Goal: Task Accomplishment & Management: Manage account settings

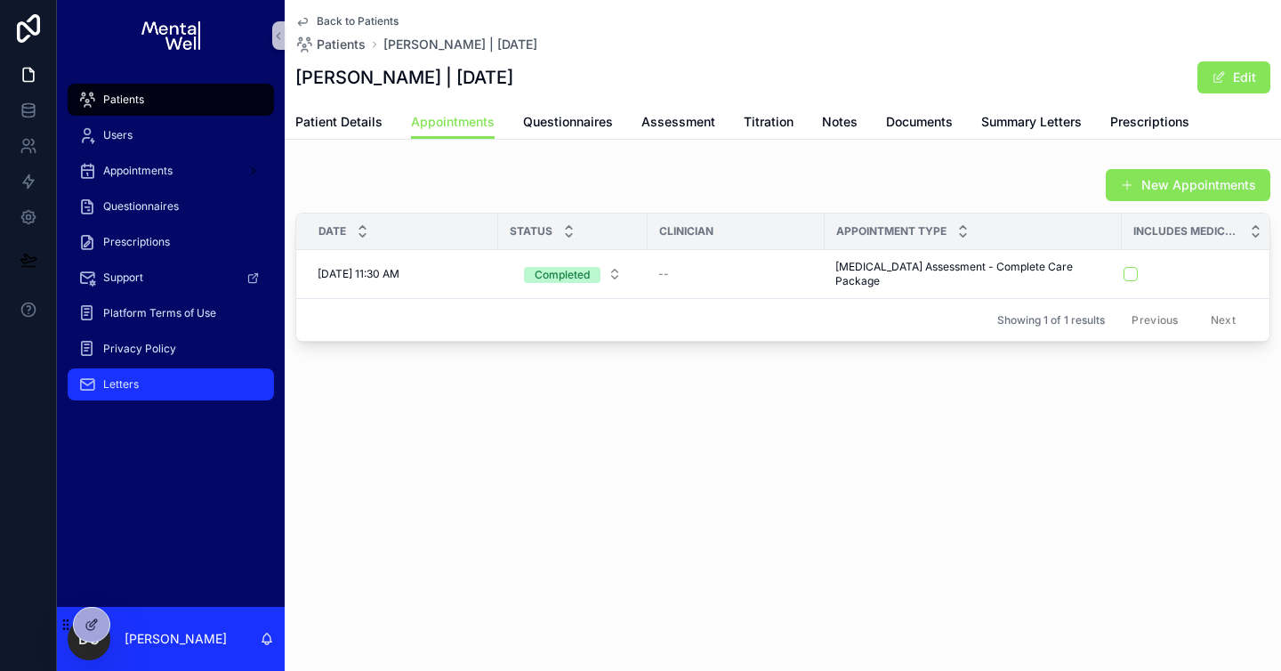
click at [159, 389] on div "Letters" at bounding box center [170, 384] width 185 height 28
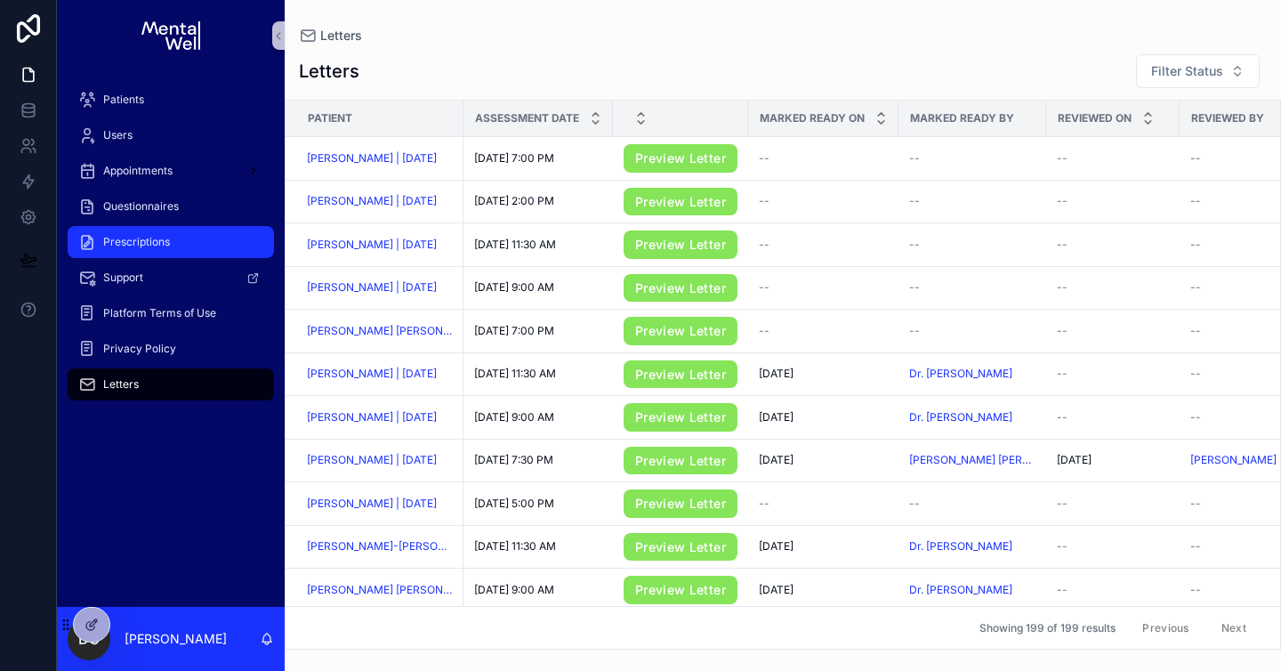
click at [160, 240] on span "Prescriptions" at bounding box center [136, 242] width 67 height 14
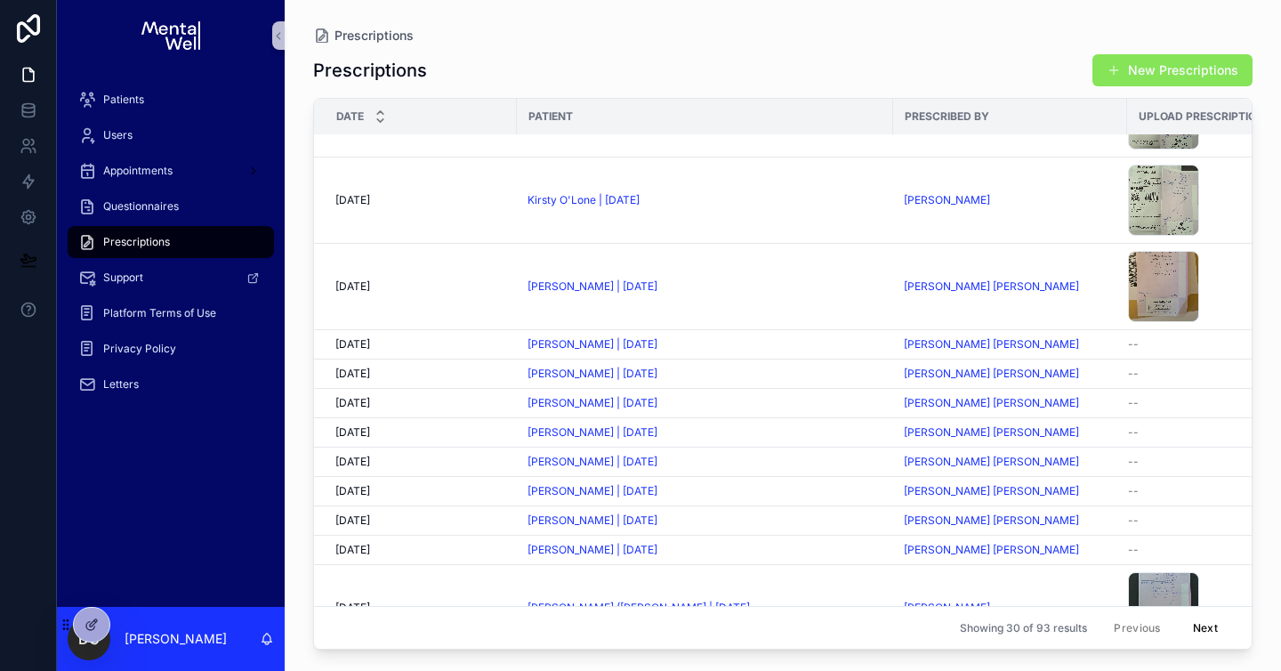
scroll to position [1267, 0]
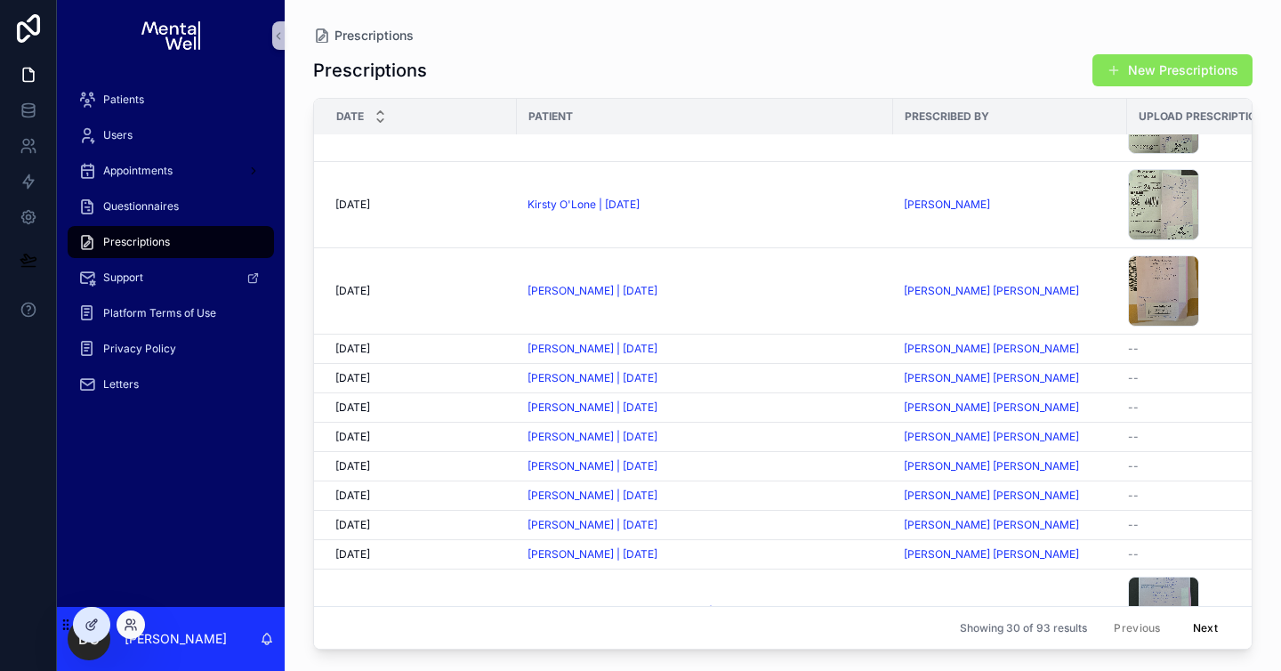
click at [135, 631] on div at bounding box center [130, 624] width 28 height 28
click at [131, 622] on icon at bounding box center [128, 621] width 4 height 4
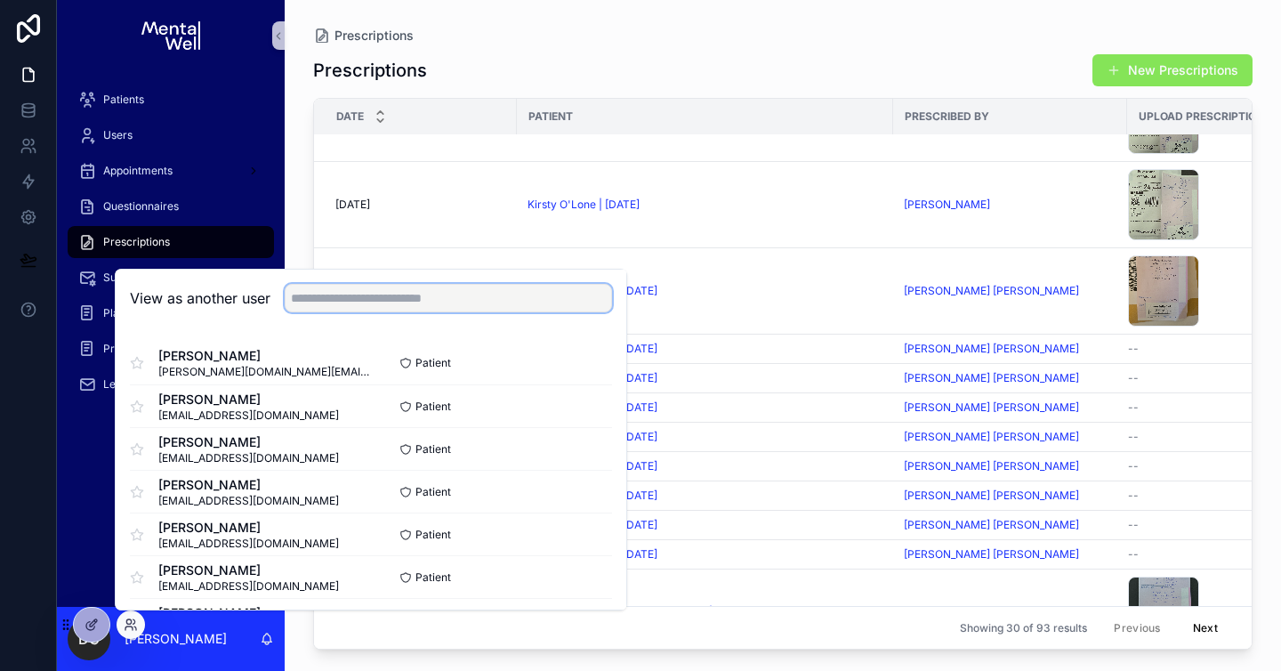
click at [328, 305] on input "text" at bounding box center [448, 298] width 327 height 28
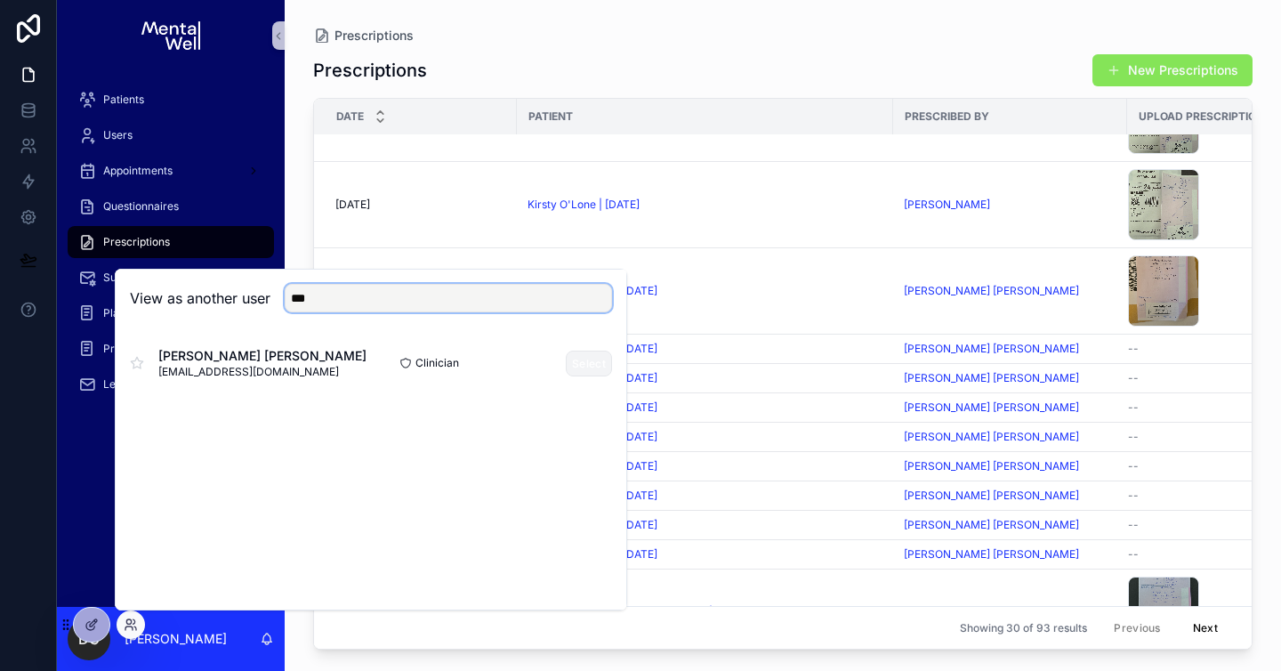
type input "***"
click at [577, 365] on button "Select" at bounding box center [589, 363] width 46 height 26
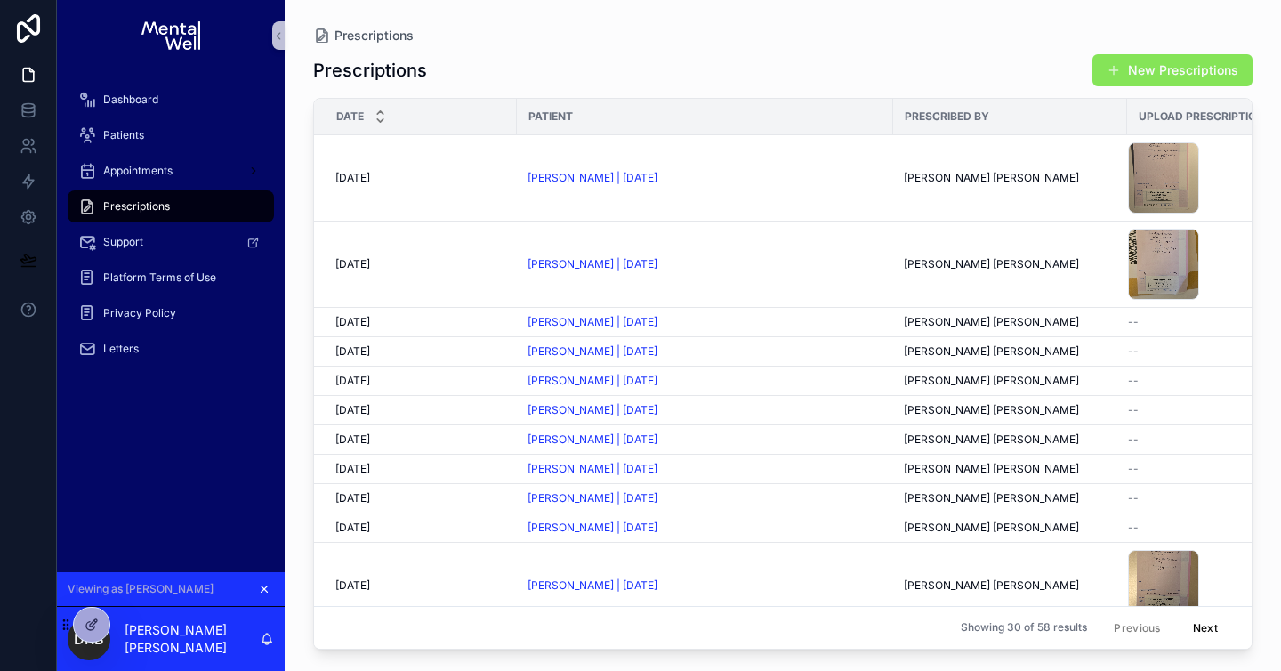
click at [261, 591] on icon "scrollable content" at bounding box center [264, 589] width 6 height 6
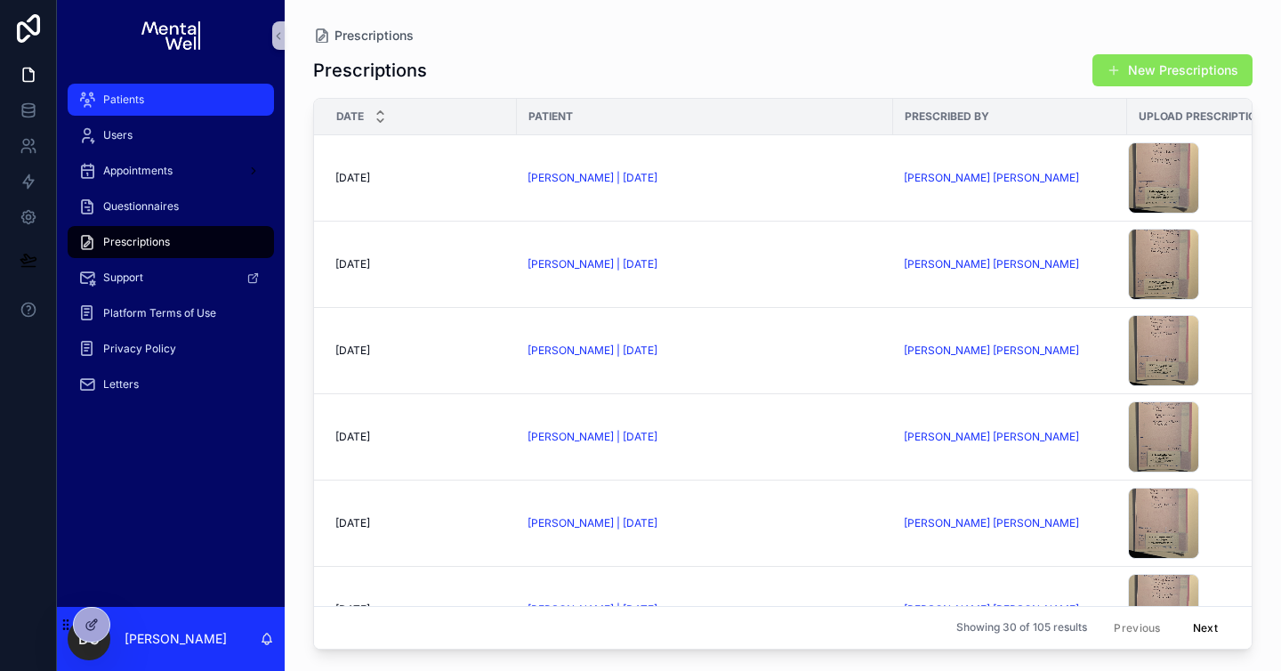
click at [196, 102] on div "Patients" at bounding box center [170, 99] width 185 height 28
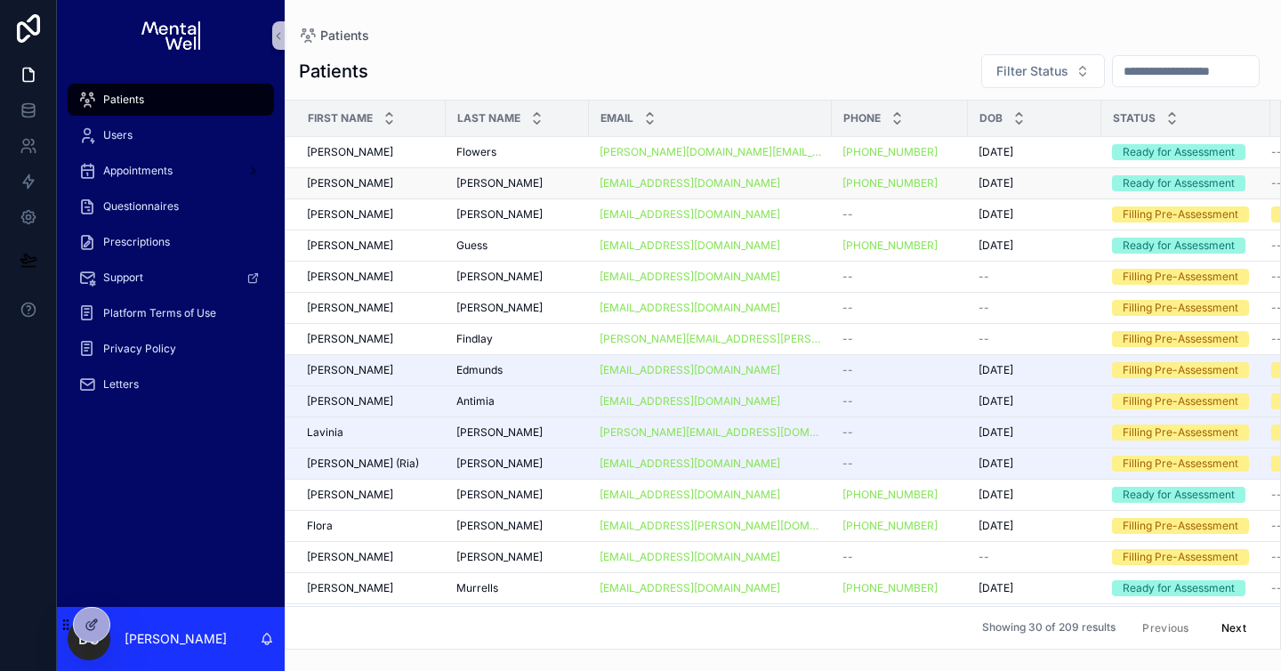
click at [340, 182] on div "[PERSON_NAME] [PERSON_NAME]" at bounding box center [371, 183] width 128 height 14
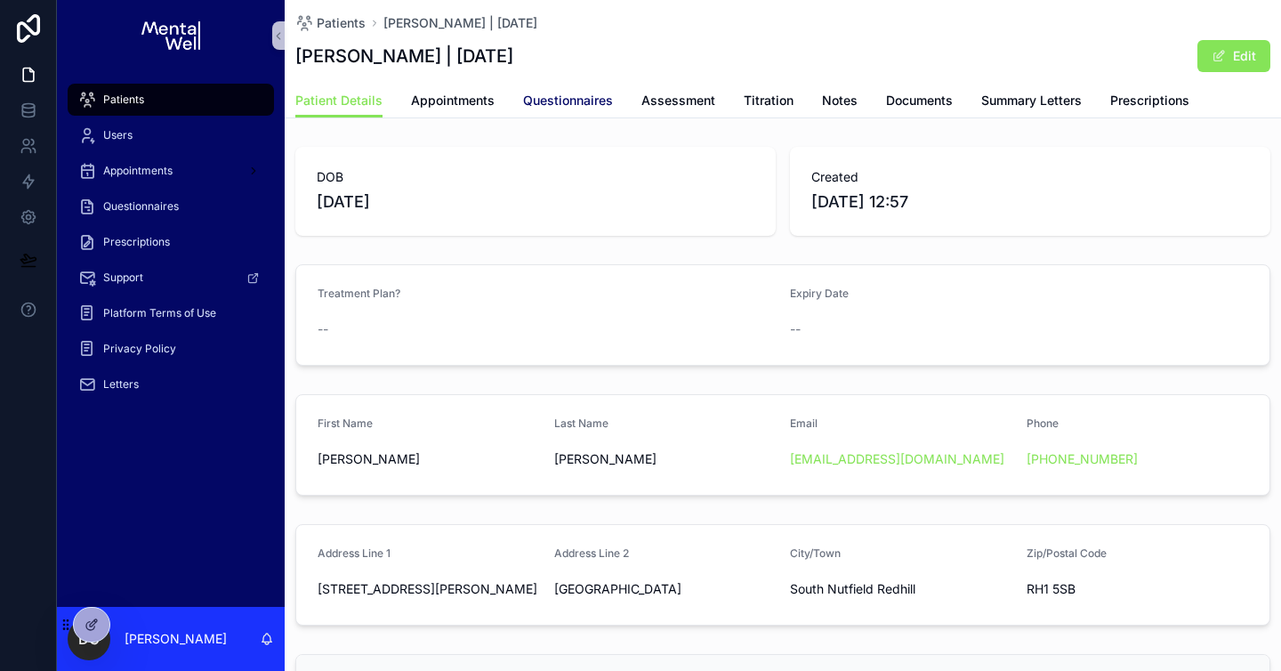
click at [552, 106] on span "Questionnaires" at bounding box center [568, 101] width 90 height 18
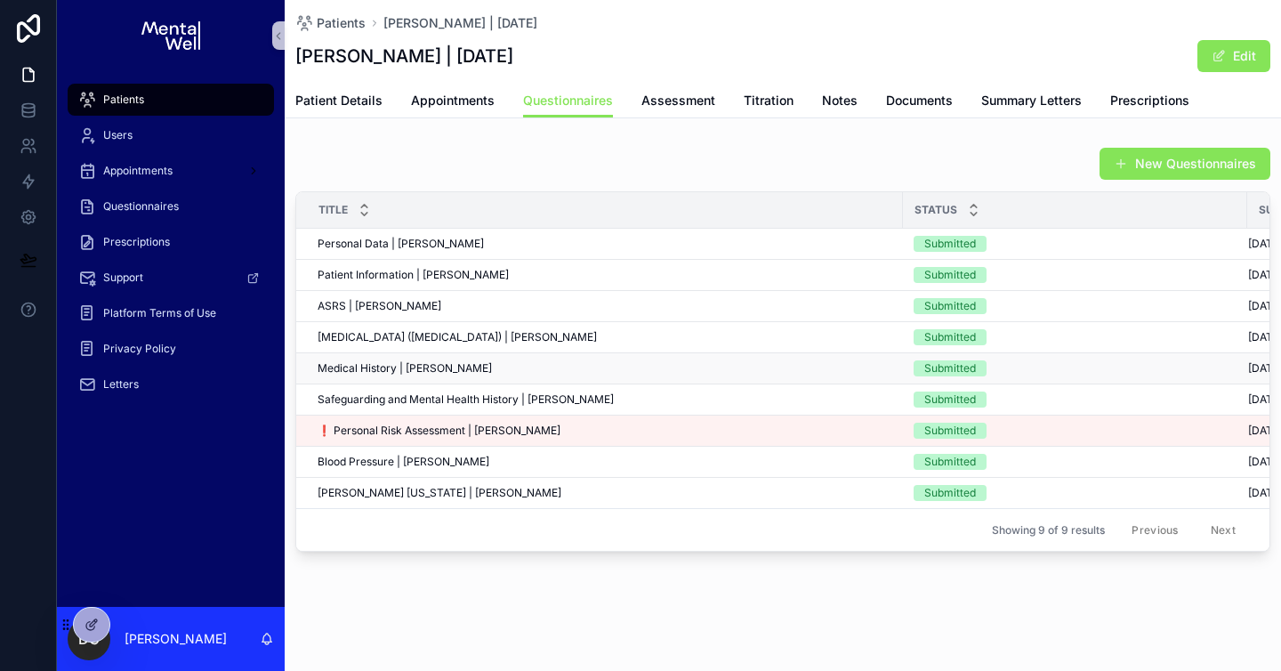
click at [556, 362] on div "Medical History | [PERSON_NAME] Medical History | [PERSON_NAME]" at bounding box center [604, 368] width 574 height 14
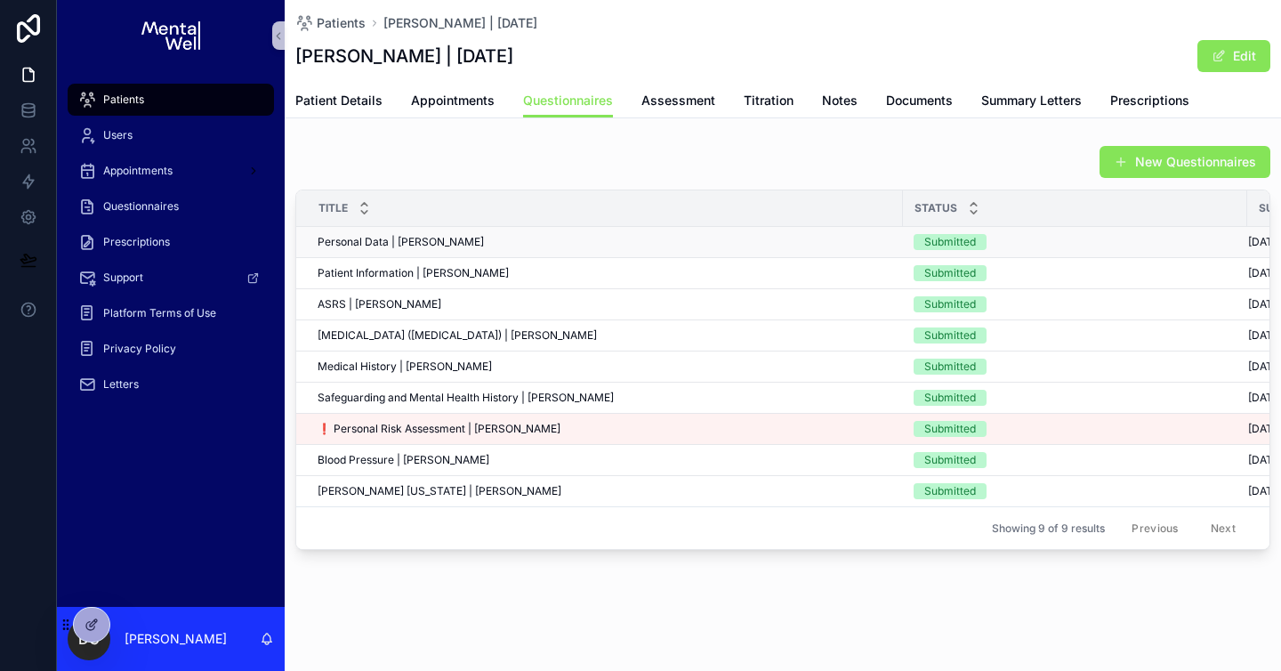
click at [467, 239] on div "Personal Data | alex Clark Personal Data | alex Clark" at bounding box center [604, 242] width 574 height 14
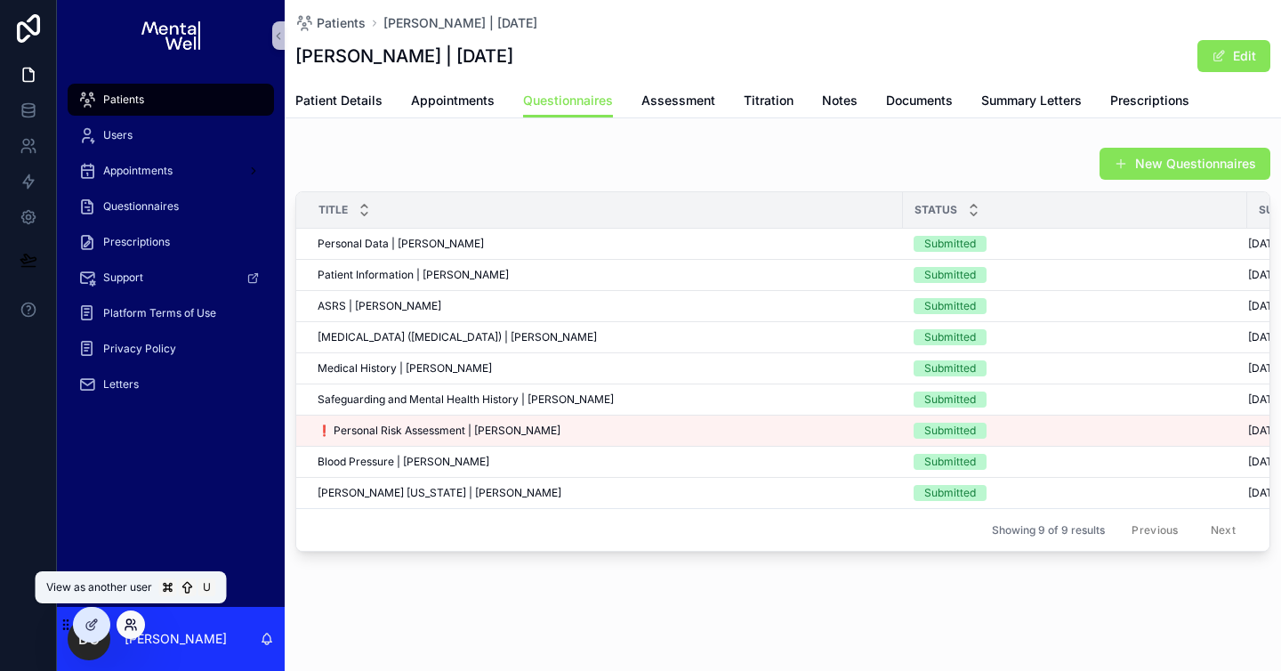
click at [136, 630] on icon at bounding box center [135, 628] width 2 height 4
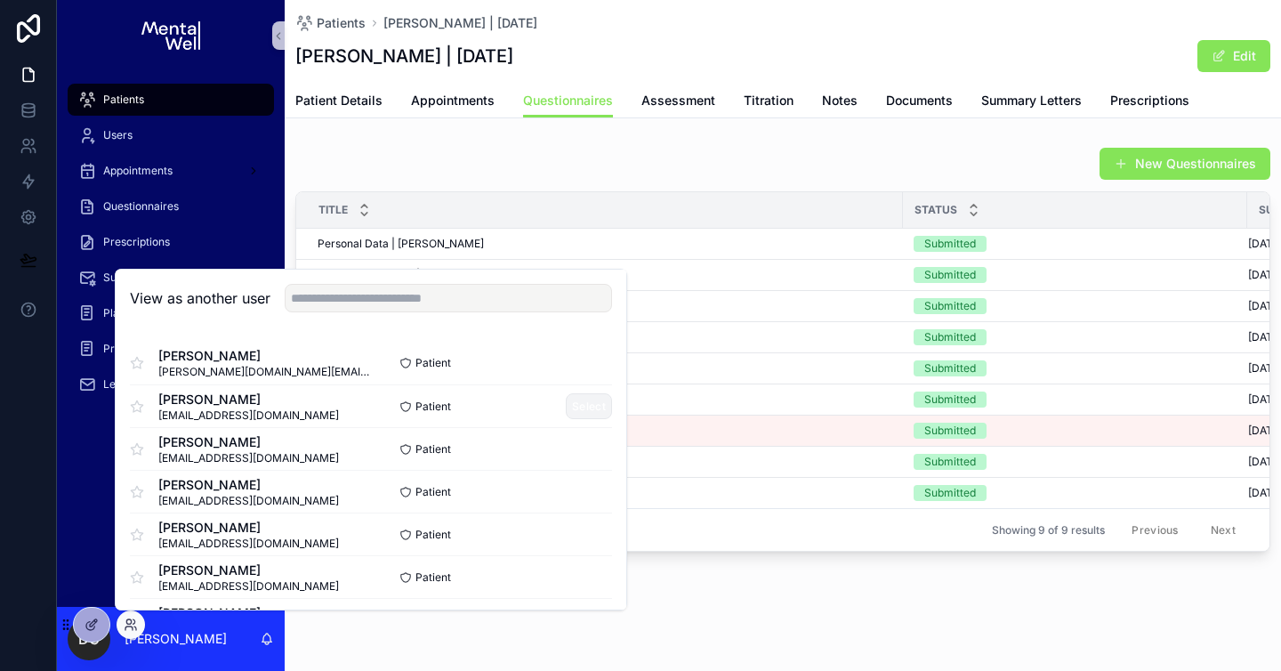
click at [593, 400] on button "Select" at bounding box center [589, 406] width 46 height 26
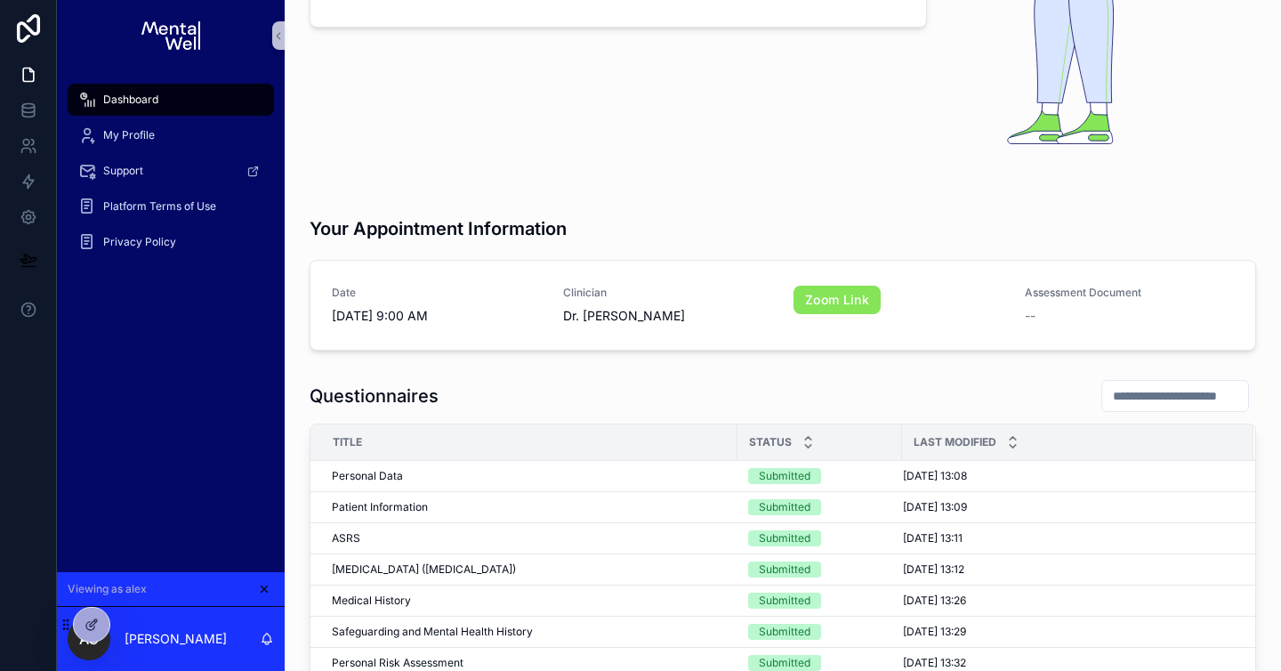
scroll to position [428, 0]
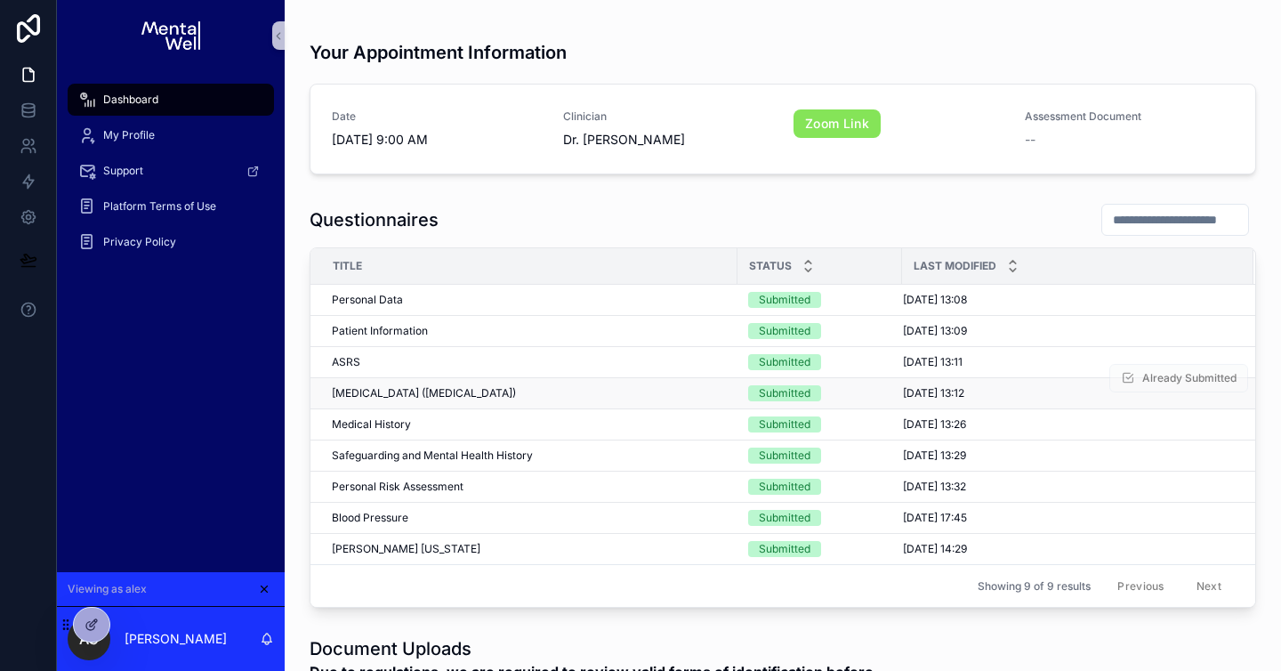
click at [539, 391] on div "Patient Health Questionnaire (PHQ-9) Patient Health Questionnaire (PHQ-9)" at bounding box center [529, 393] width 395 height 14
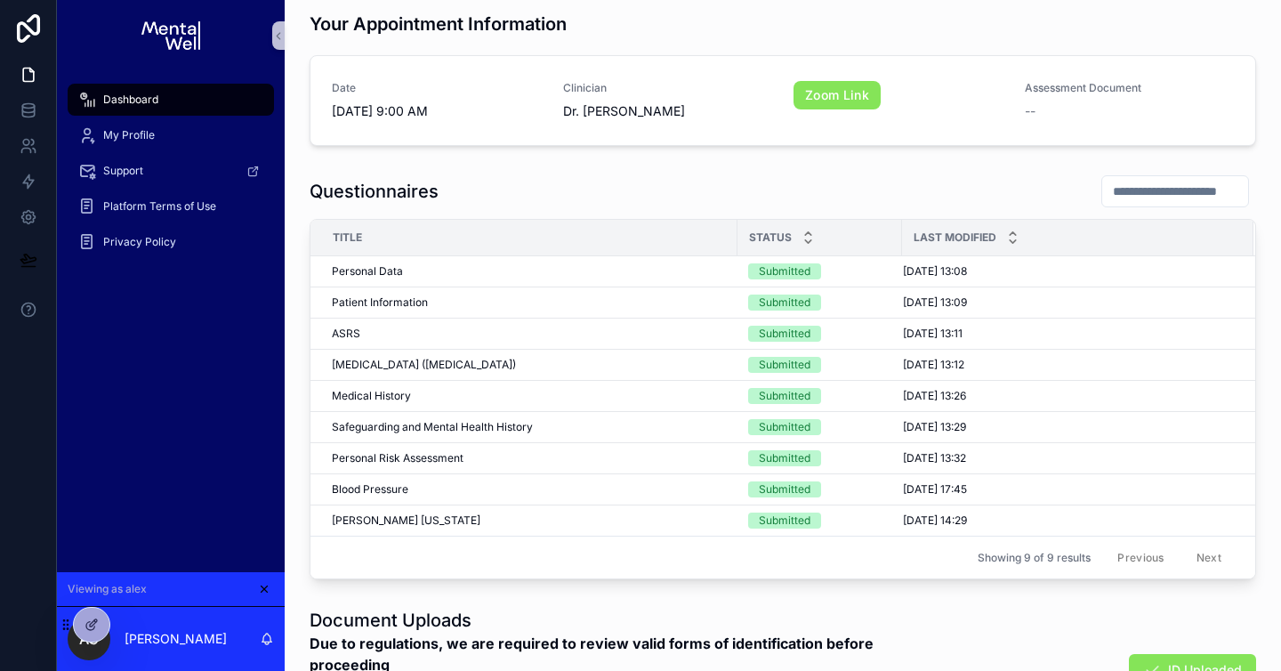
scroll to position [457, 0]
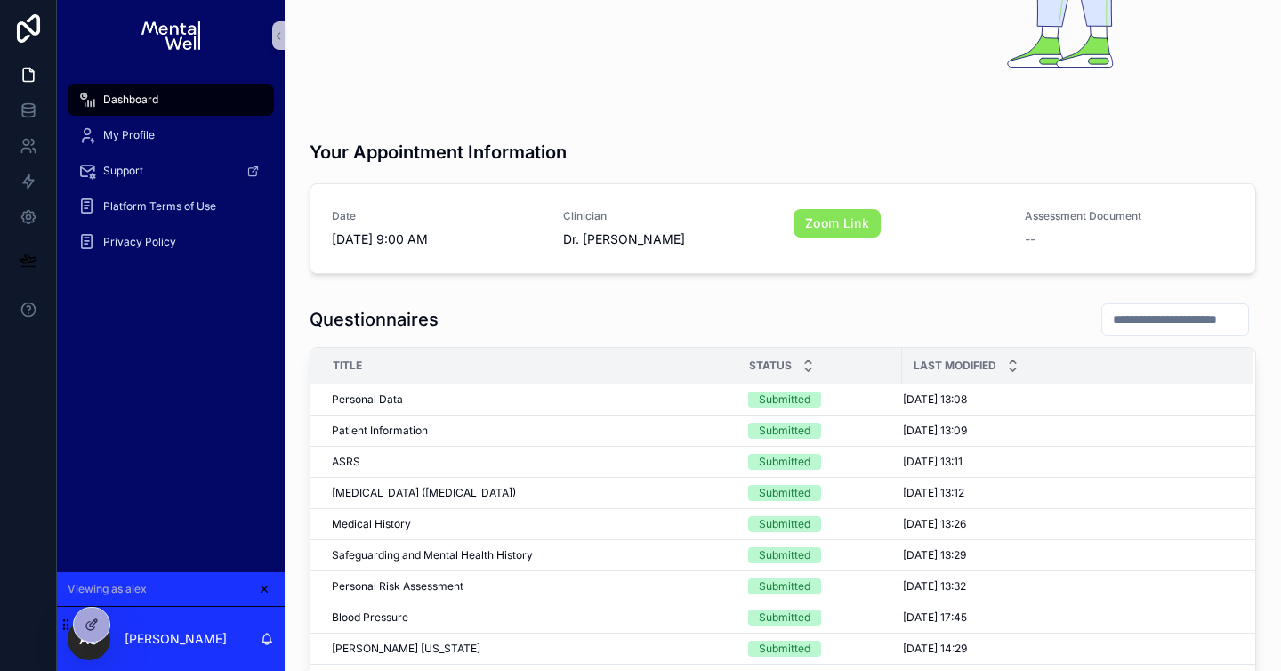
scroll to position [573, 0]
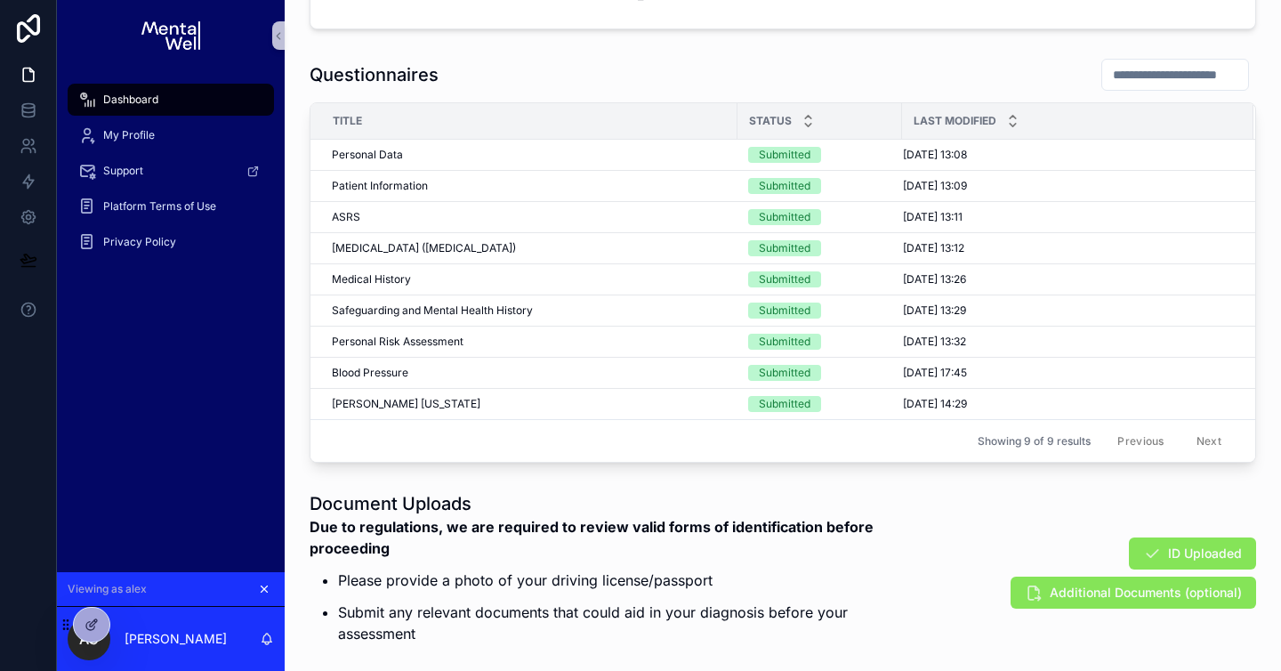
click at [269, 590] on icon "scrollable content" at bounding box center [264, 588] width 12 height 12
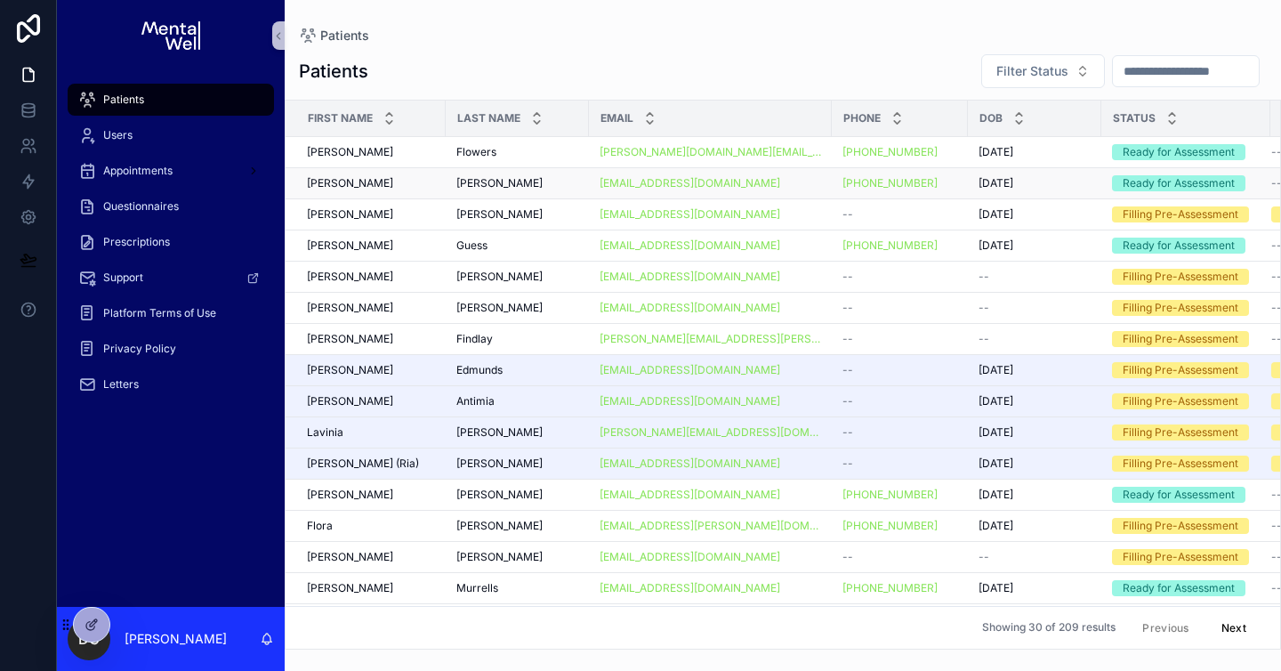
click at [366, 179] on div "[PERSON_NAME] [PERSON_NAME]" at bounding box center [371, 183] width 128 height 14
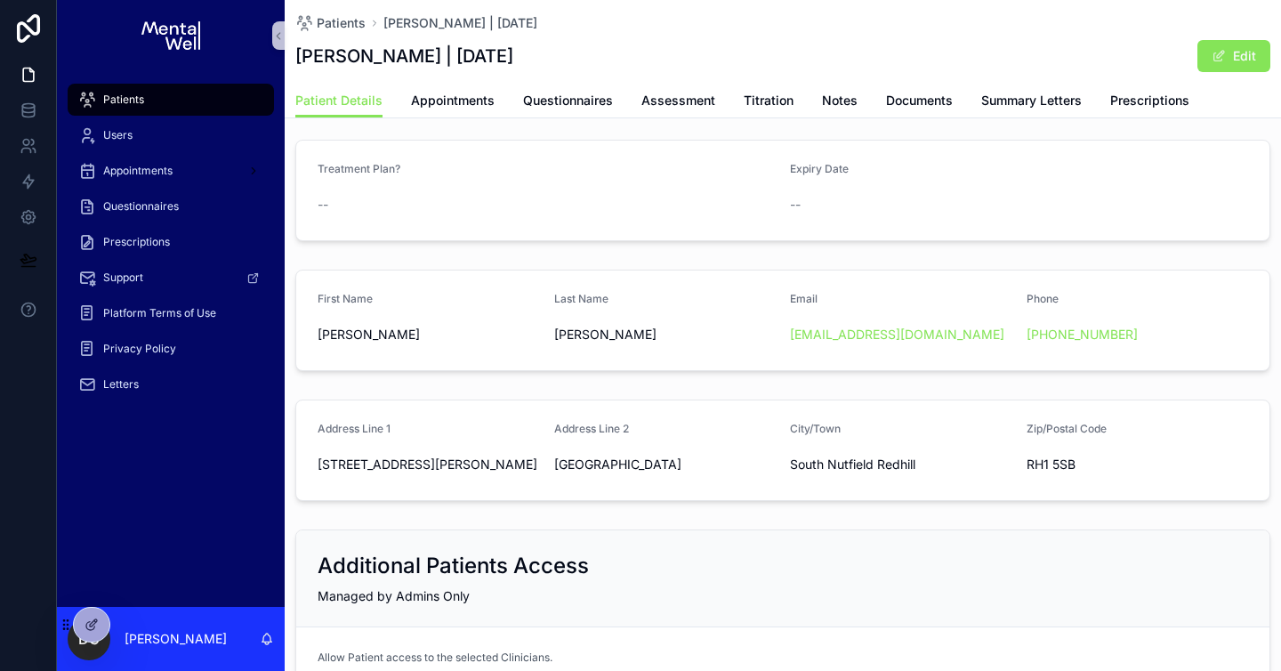
scroll to position [301, 0]
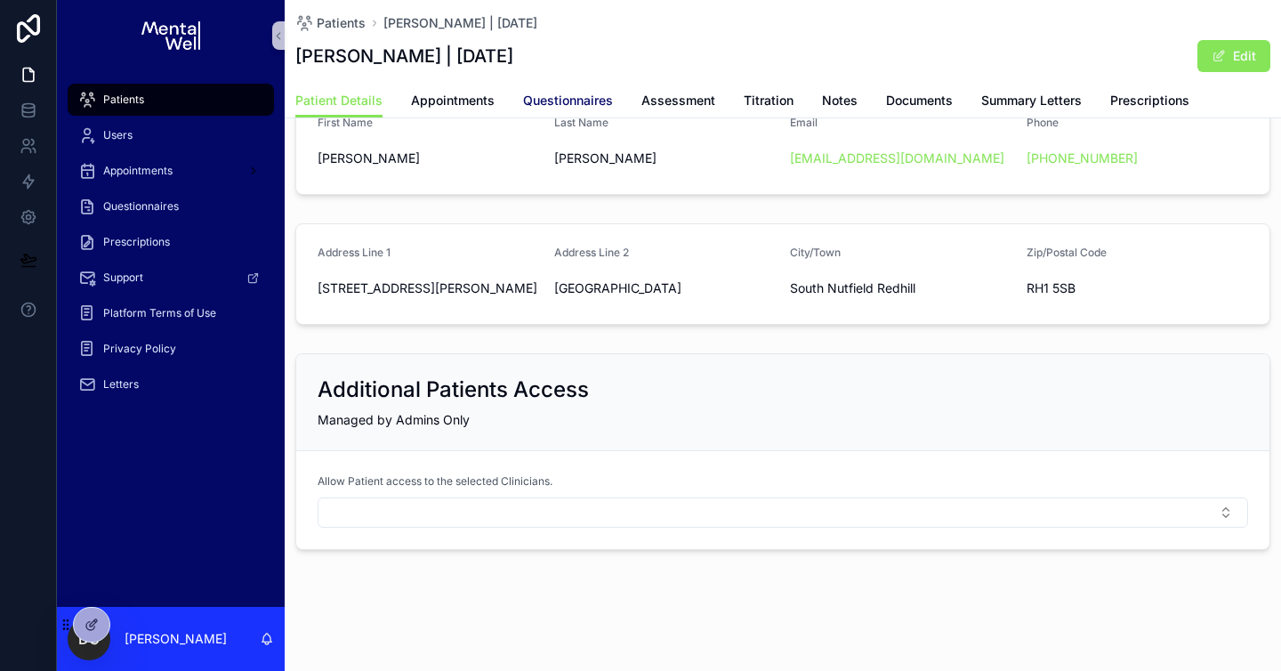
click at [551, 96] on span "Questionnaires" at bounding box center [568, 101] width 90 height 18
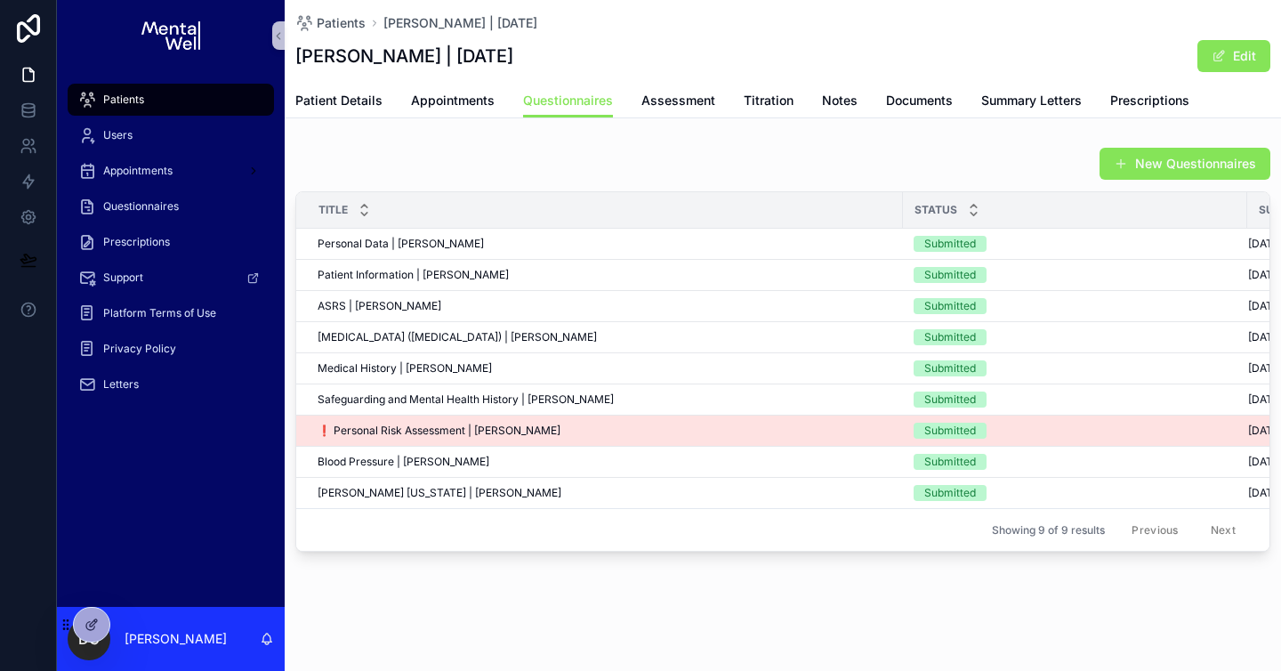
click at [494, 435] on span "❗ Personal Risk Assessment | [PERSON_NAME]" at bounding box center [438, 430] width 243 height 14
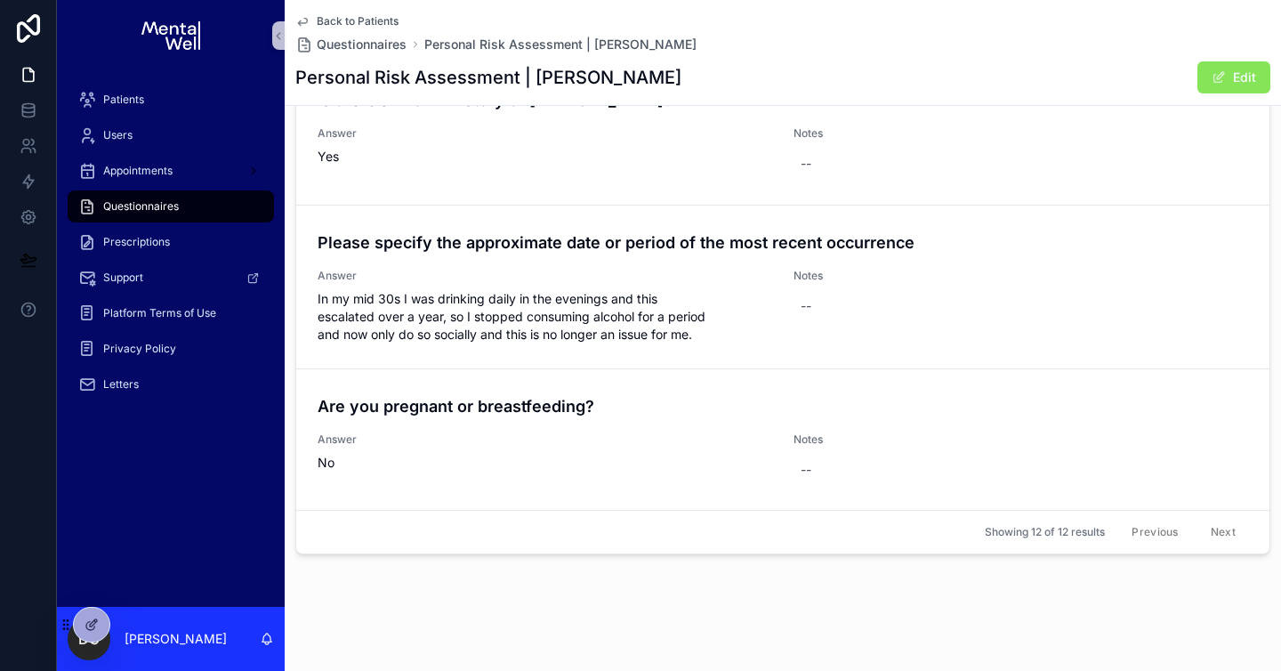
scroll to position [546, 0]
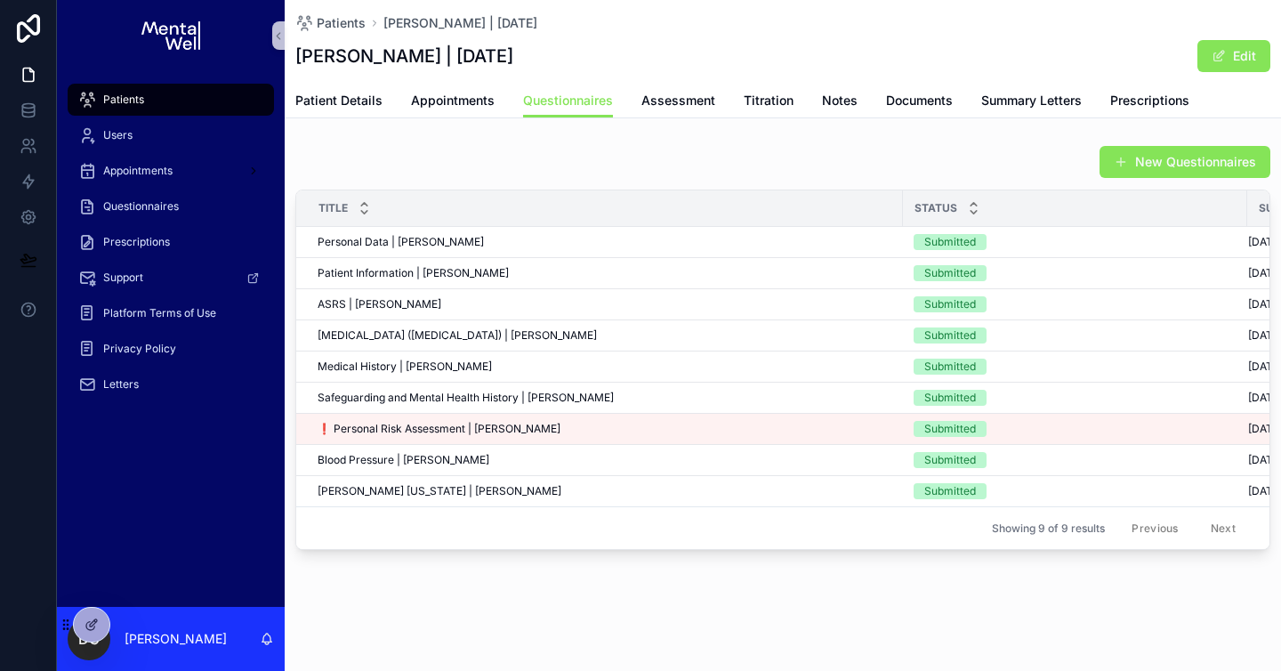
scroll to position [2, 0]
click at [451, 359] on span "Medical History | [PERSON_NAME]" at bounding box center [404, 366] width 174 height 14
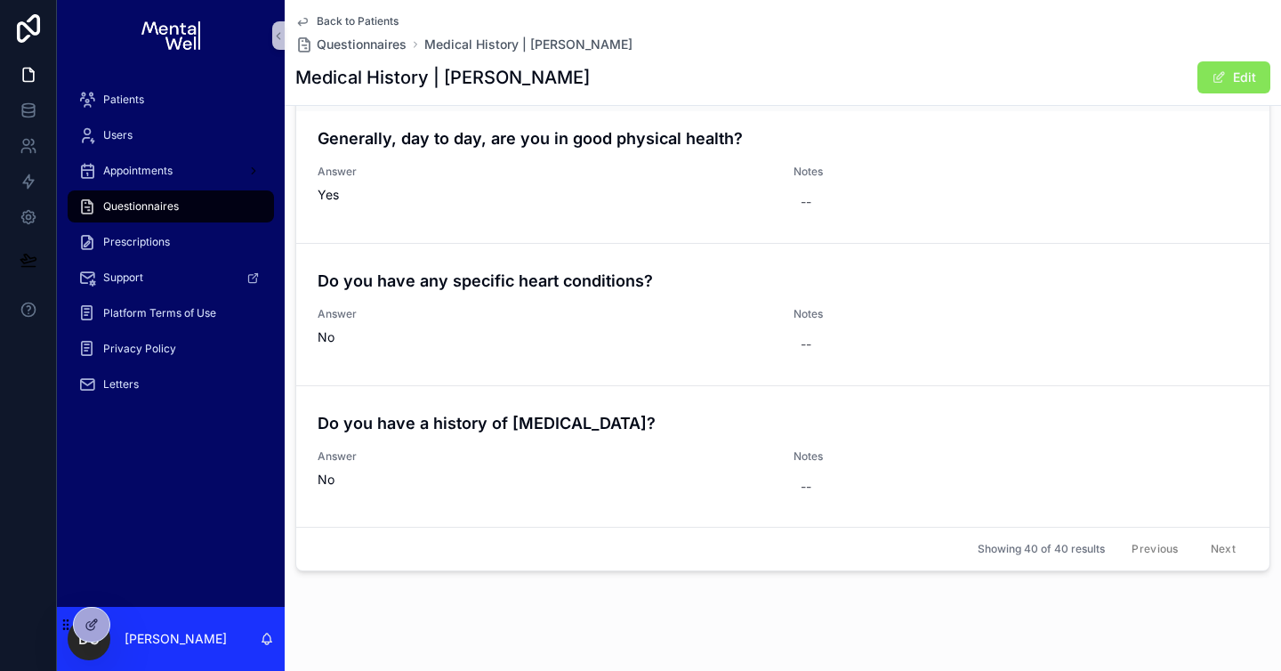
scroll to position [546, 0]
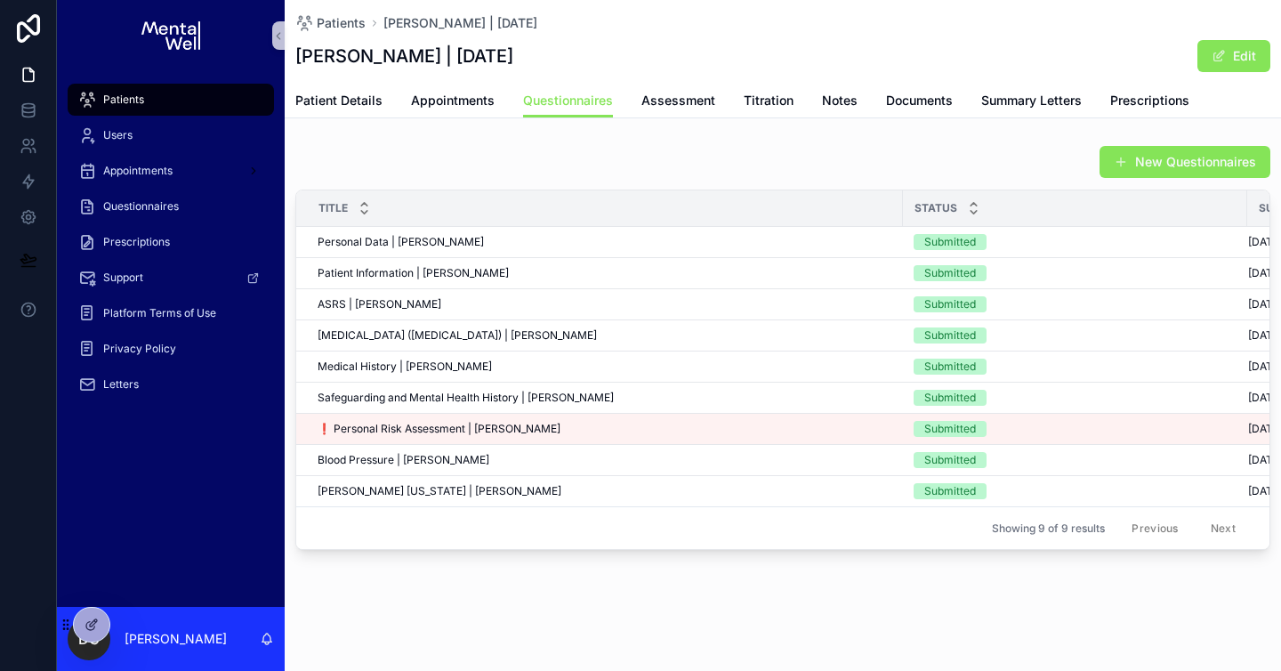
scroll to position [2, 0]
click at [482, 456] on div "Blood Pressure | [PERSON_NAME] Blood Pressure | [PERSON_NAME]" at bounding box center [604, 460] width 574 height 14
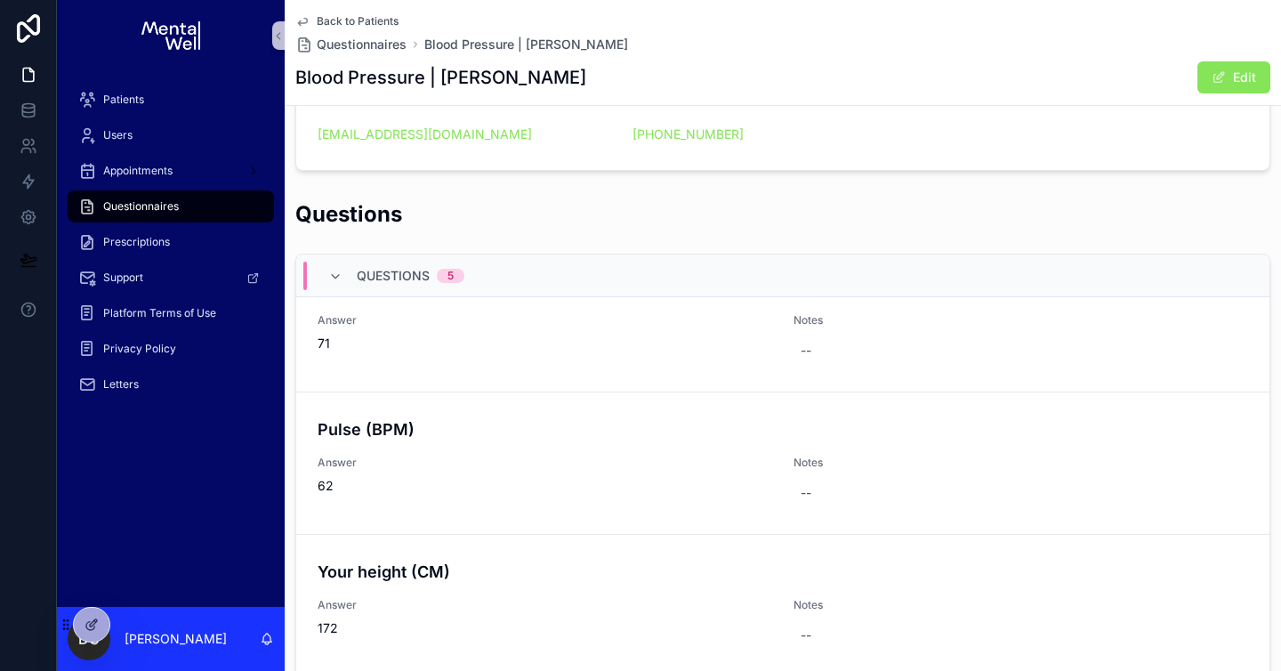
scroll to position [295, 0]
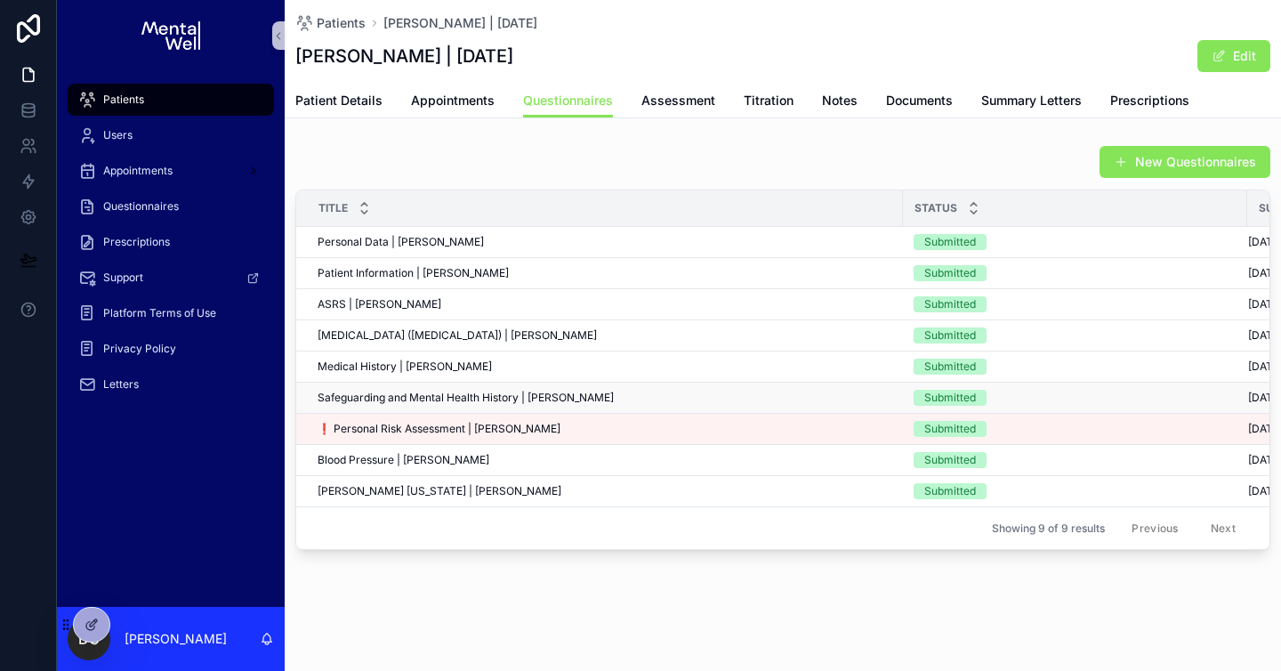
click at [367, 398] on span "Safeguarding and Mental Health History | [PERSON_NAME]" at bounding box center [465, 397] width 296 height 14
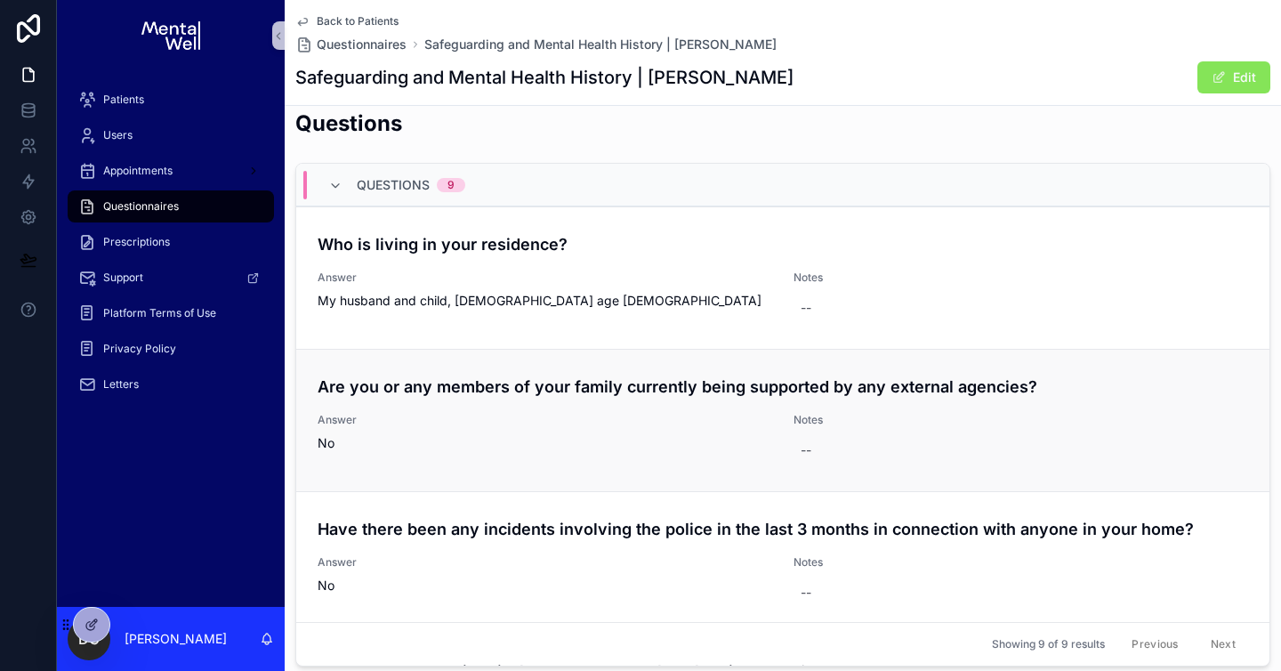
scroll to position [26, 0]
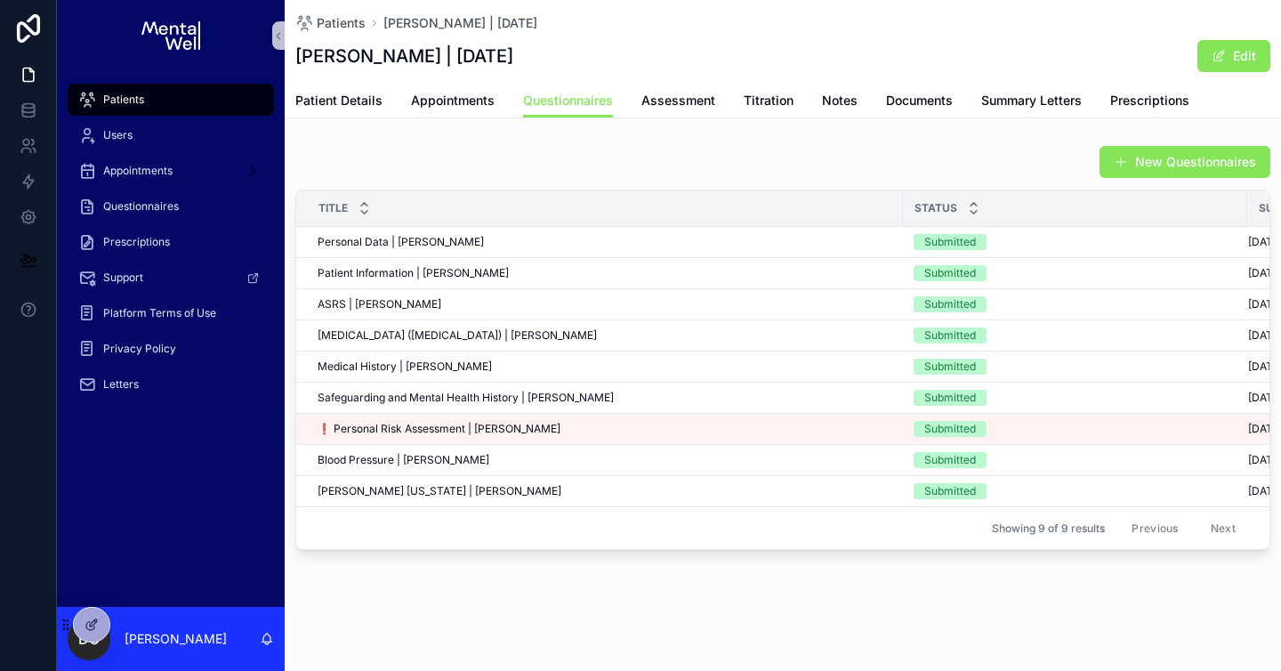
scroll to position [2, 0]
click at [433, 275] on span "Patient Information | [PERSON_NAME]" at bounding box center [412, 273] width 191 height 14
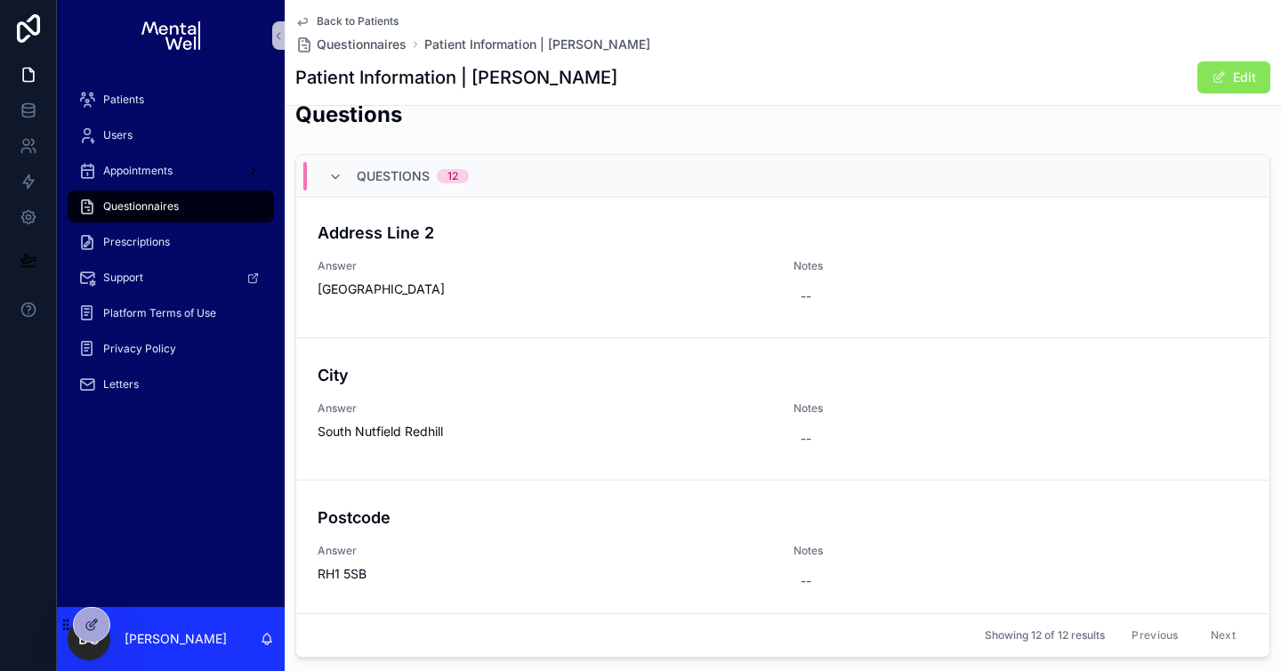
scroll to position [1291, 0]
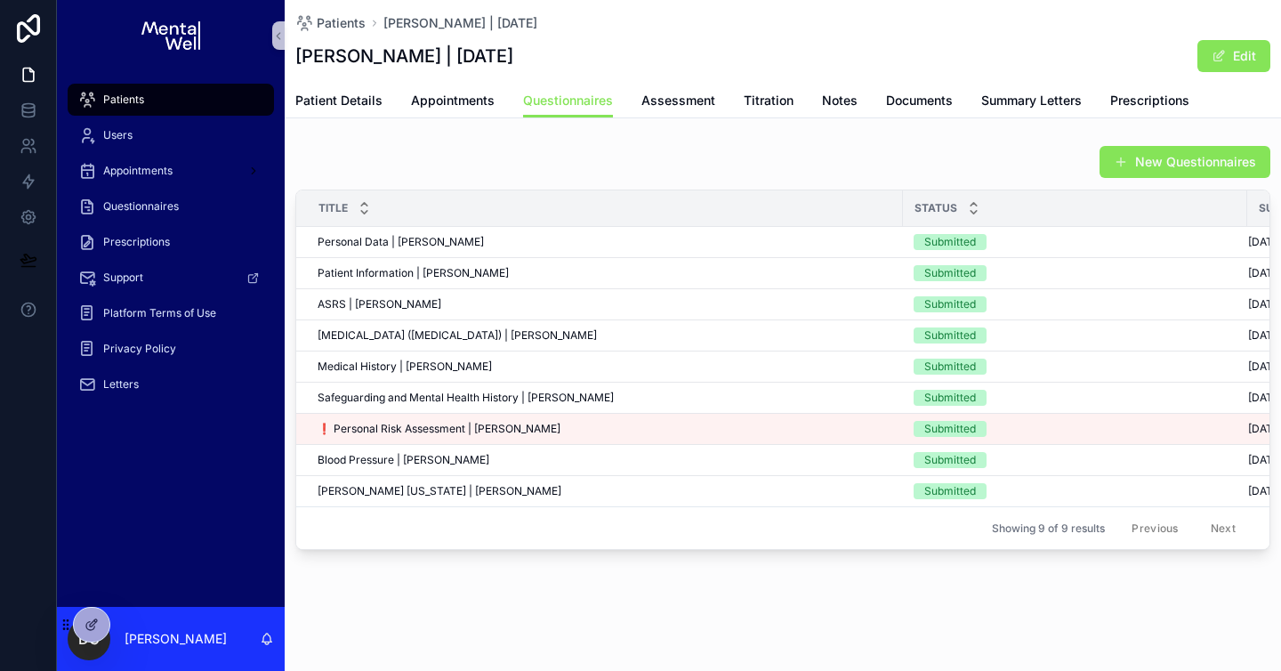
scroll to position [2, 0]
click at [451, 383] on td "Safeguarding and Mental Health History | [PERSON_NAME] Safeguarding and Mental …" at bounding box center [599, 397] width 607 height 31
click at [450, 395] on span "Safeguarding and Mental Health History | [PERSON_NAME]" at bounding box center [465, 397] width 296 height 14
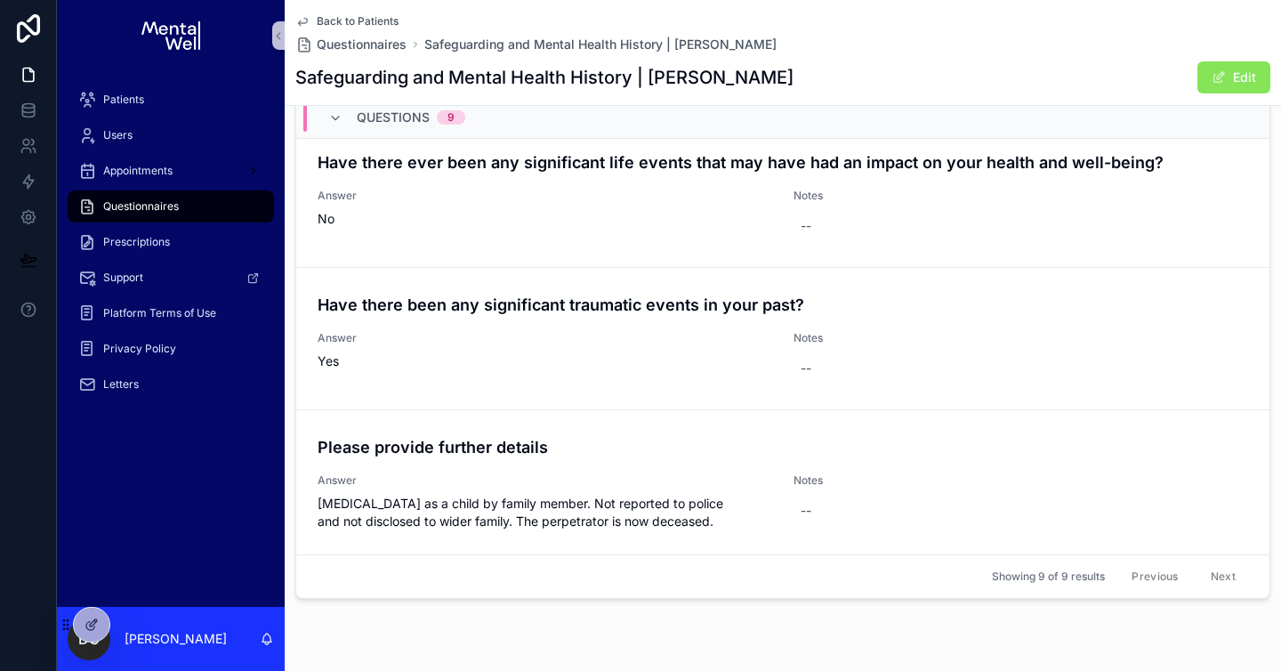
scroll to position [502, 0]
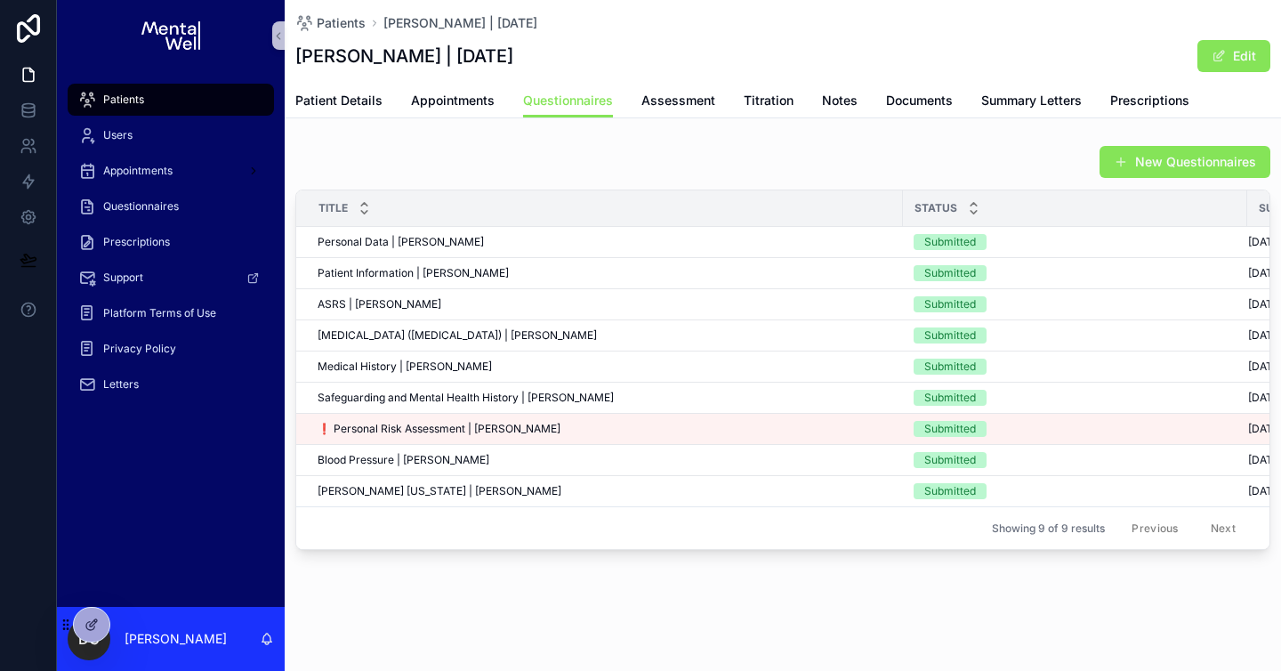
scroll to position [2, 0]
click at [163, 111] on div "Patients" at bounding box center [170, 99] width 185 height 28
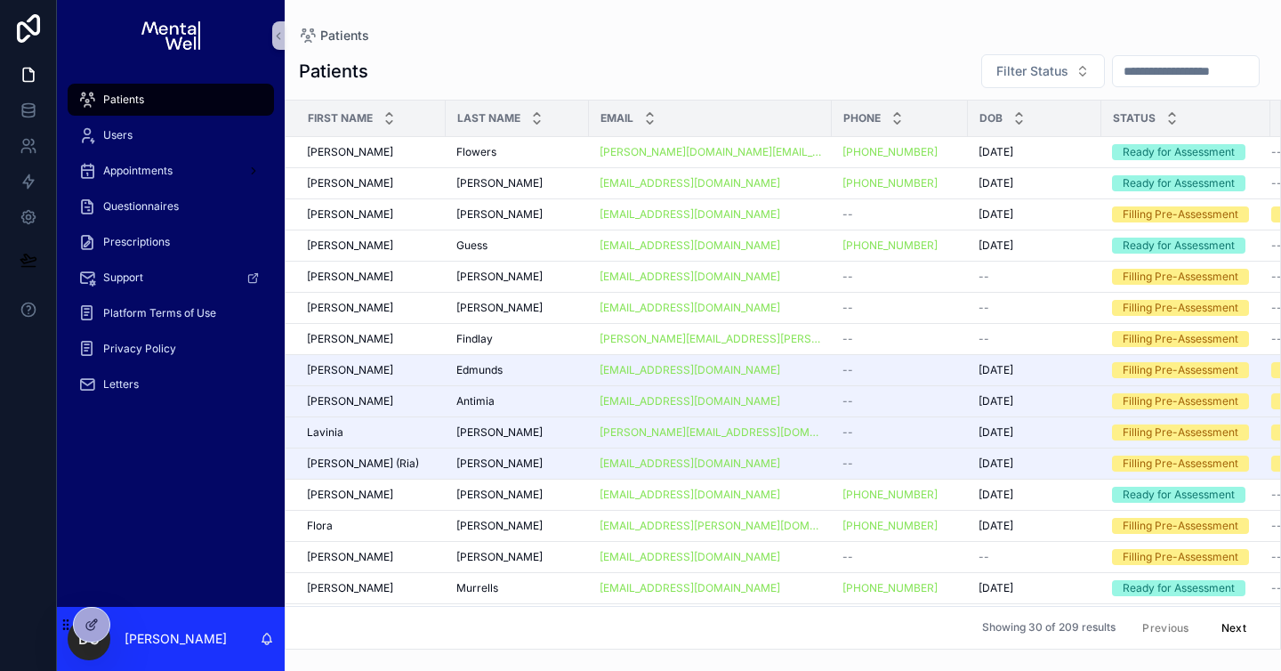
click at [1113, 72] on input "scrollable content" at bounding box center [1186, 71] width 146 height 25
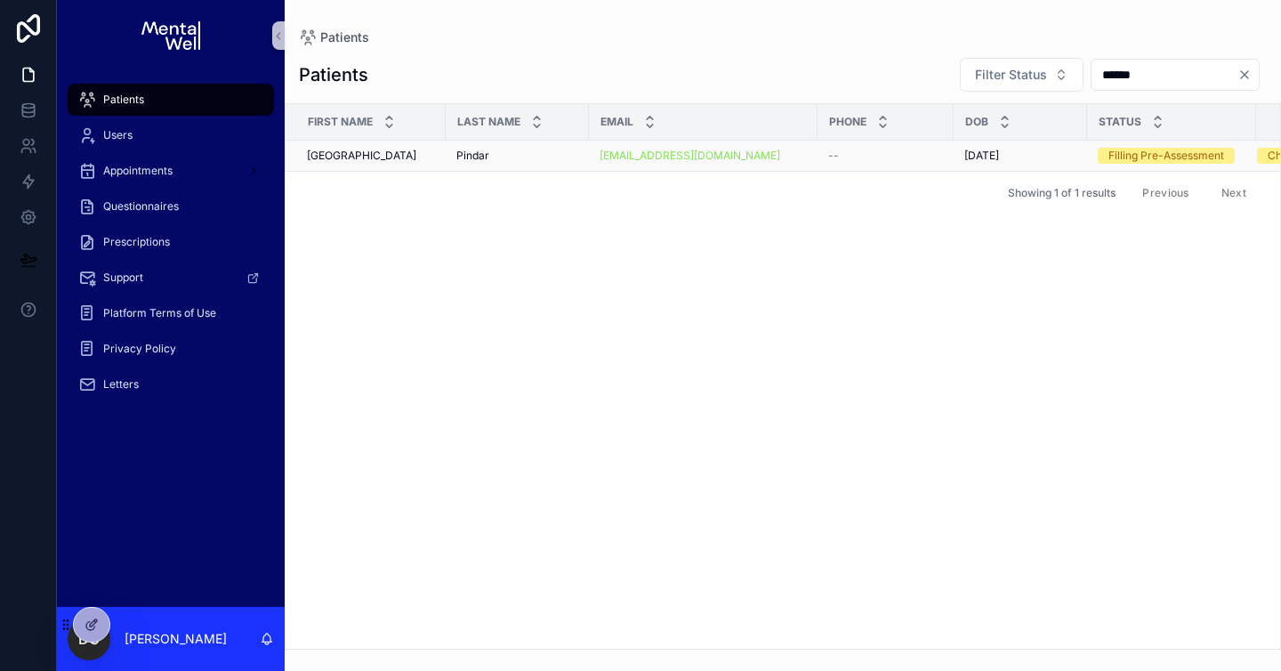
type input "******"
click at [518, 151] on div "[PERSON_NAME]" at bounding box center [517, 156] width 122 height 14
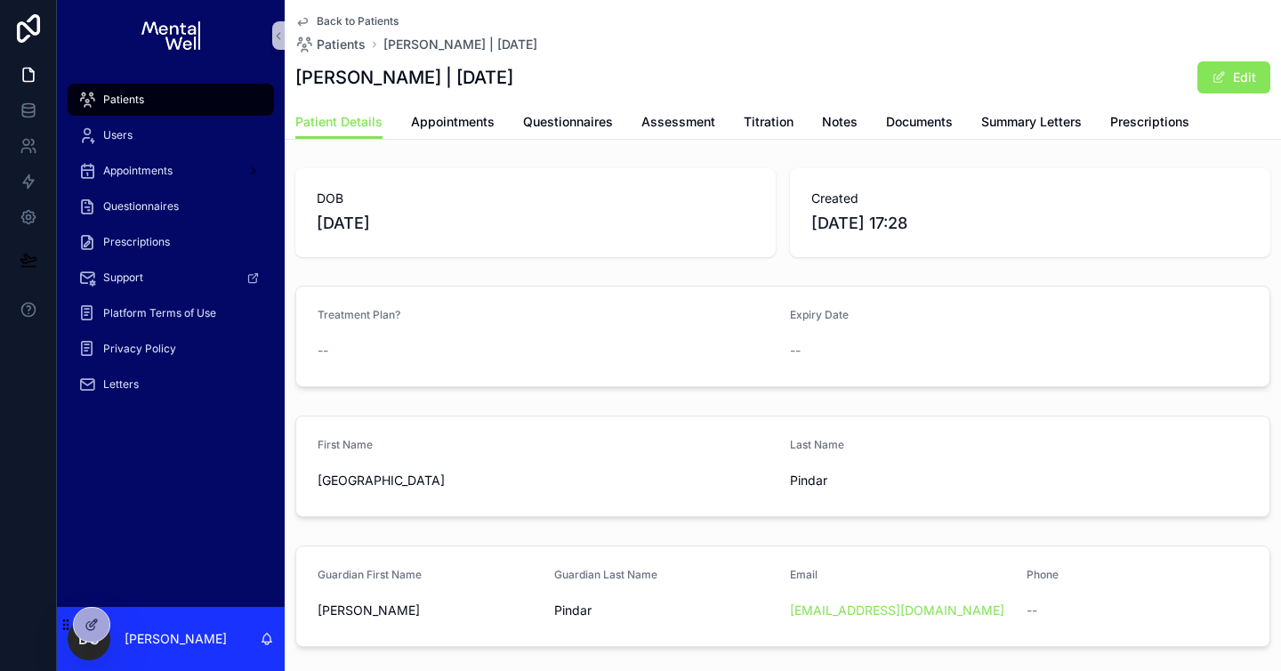
click at [232, 97] on div "Patients" at bounding box center [170, 99] width 185 height 28
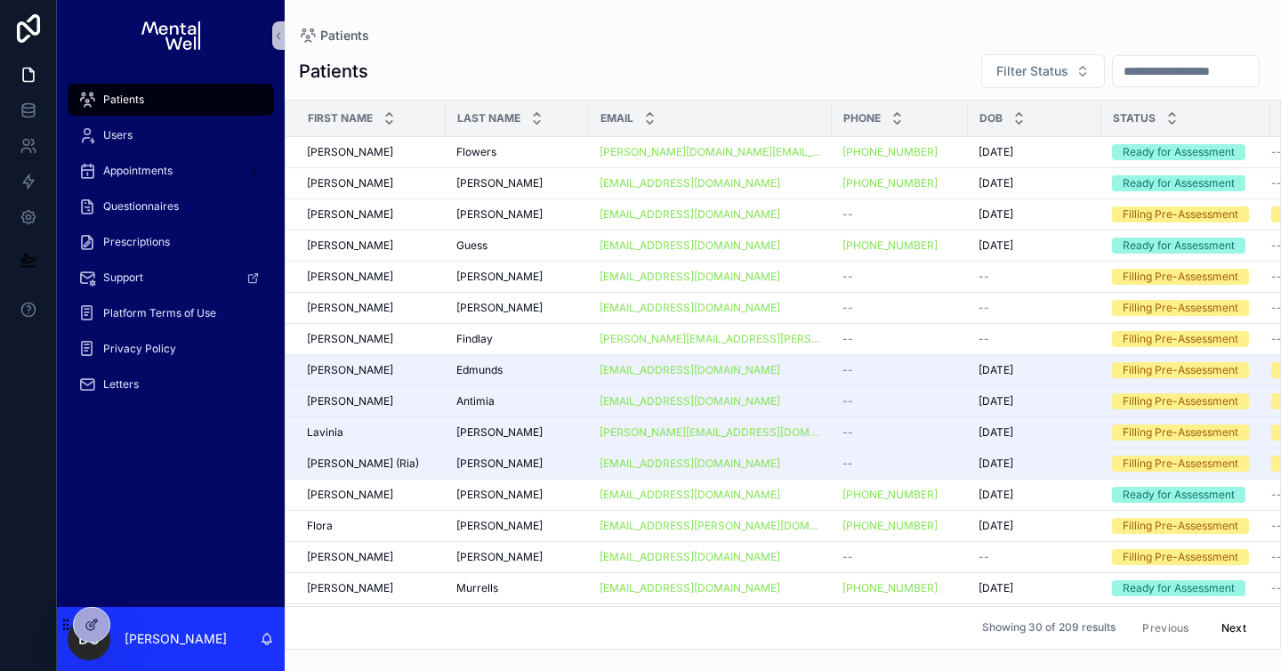
click at [1116, 71] on input "scrollable content" at bounding box center [1186, 71] width 146 height 25
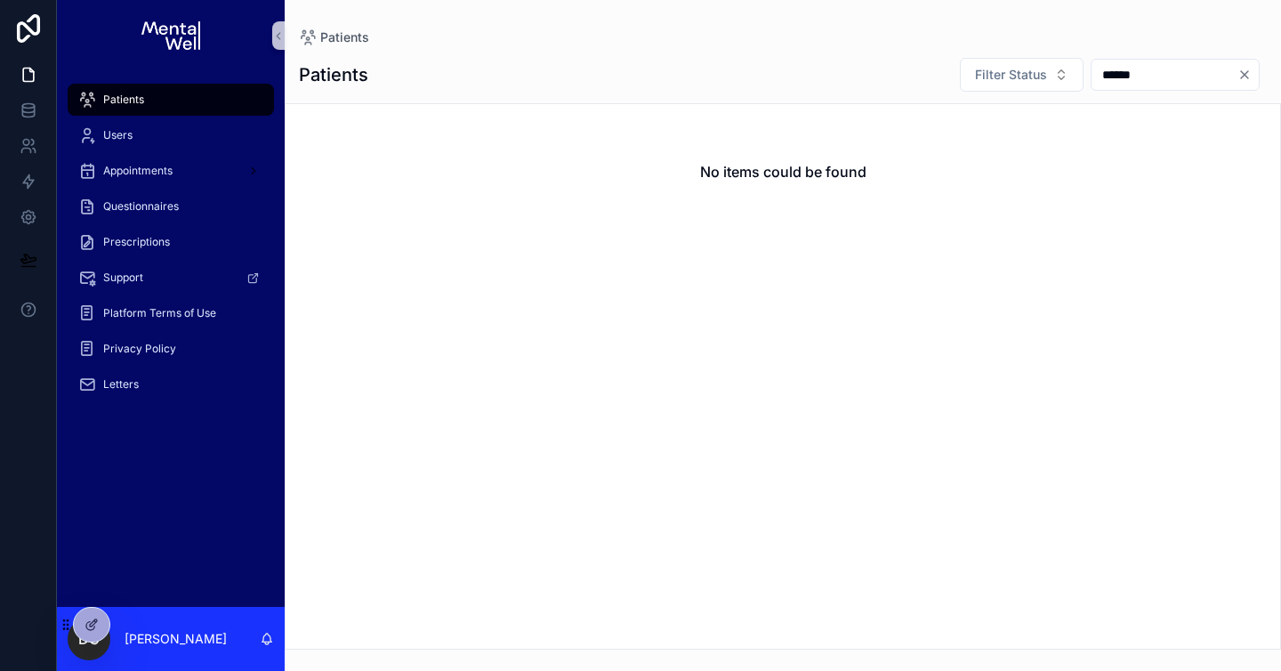
click at [1098, 76] on input "******" at bounding box center [1164, 74] width 146 height 25
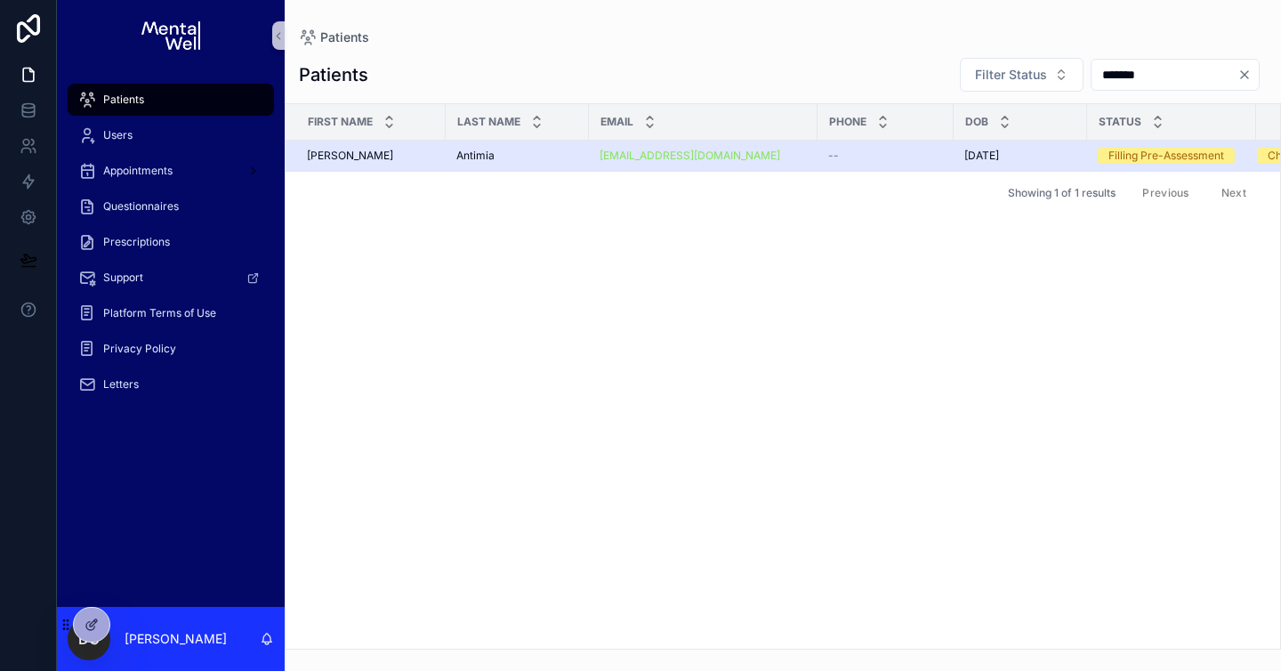
type input "*******"
click at [550, 147] on td "Antimia Antimia" at bounding box center [517, 156] width 143 height 31
click at [546, 160] on div "Antimia Antimia" at bounding box center [517, 156] width 122 height 14
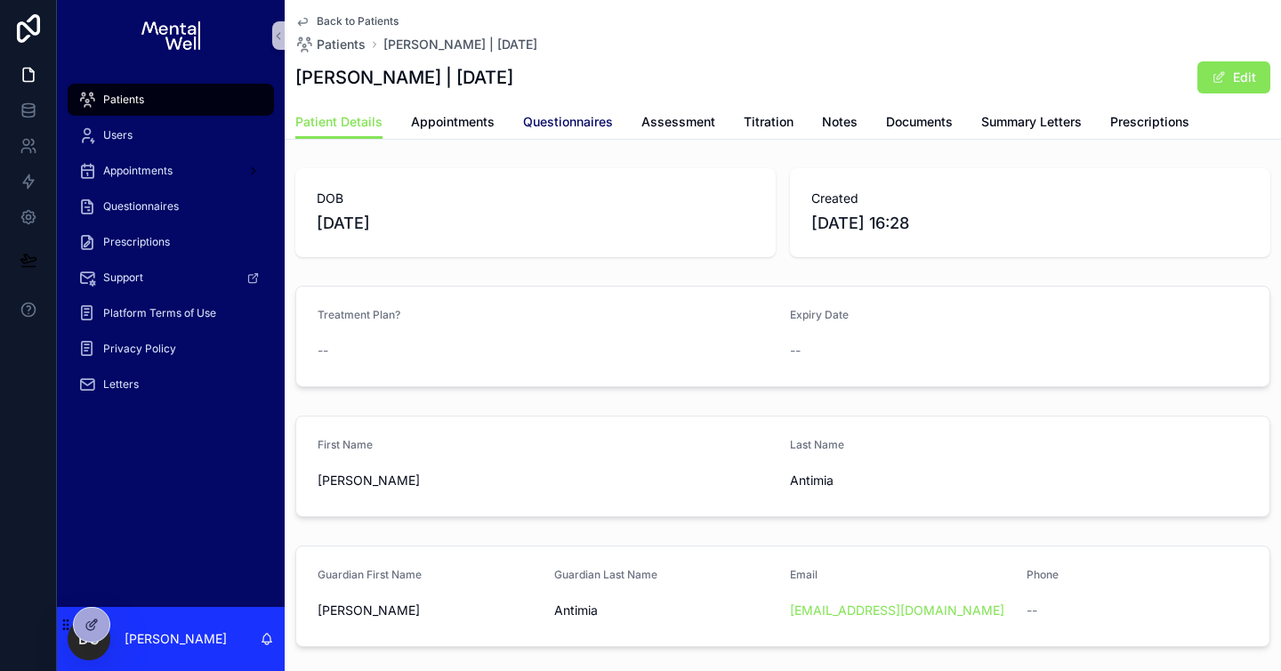
click at [559, 119] on span "Questionnaires" at bounding box center [568, 122] width 90 height 18
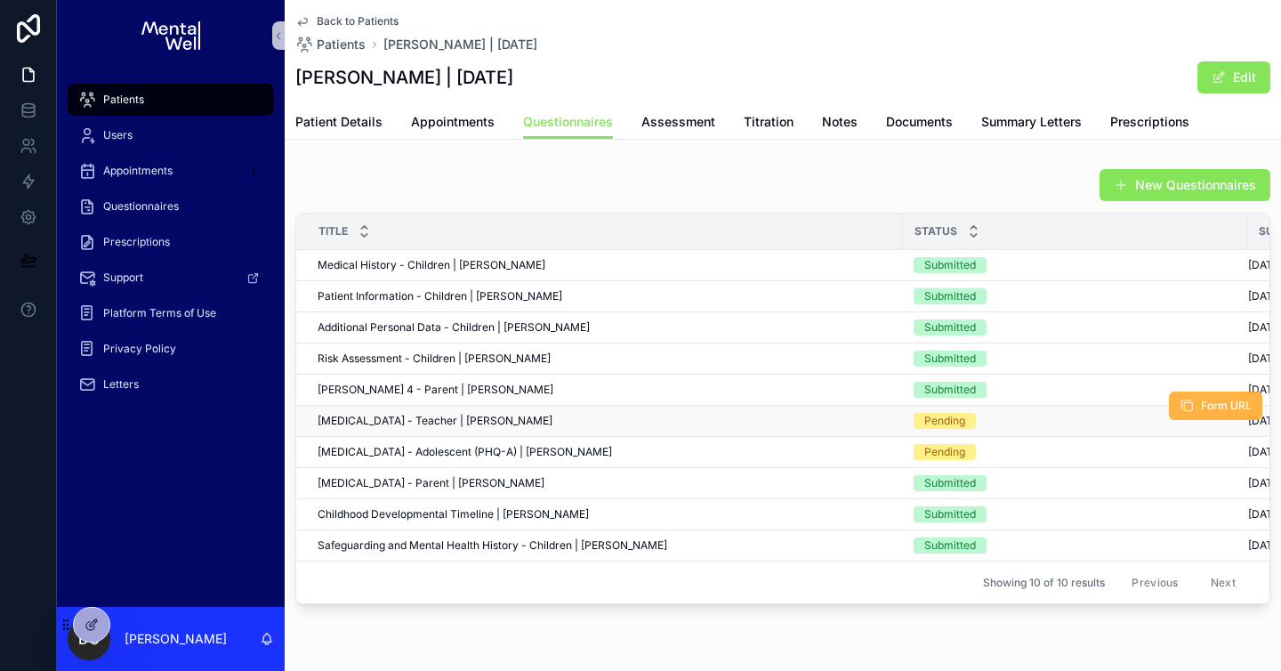
click at [1233, 409] on span "Form URL" at bounding box center [1226, 405] width 51 height 14
click at [195, 92] on div "Patients" at bounding box center [170, 99] width 185 height 28
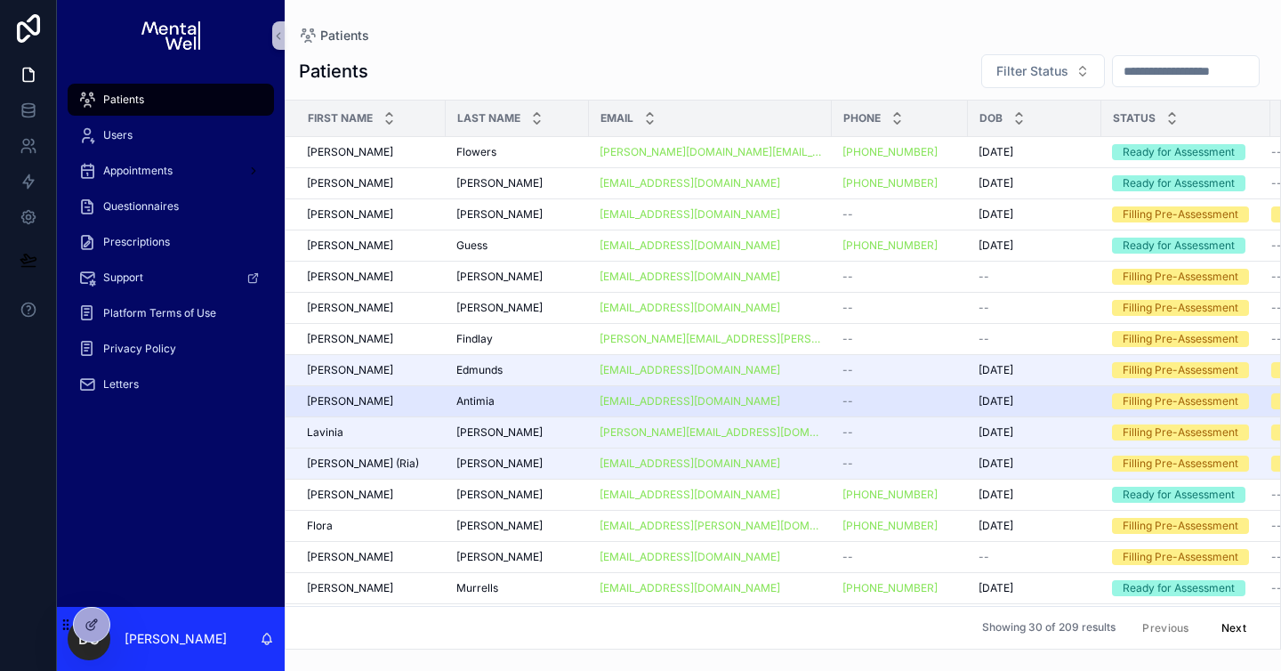
click at [515, 404] on div "Antimia Antimia" at bounding box center [517, 401] width 122 height 14
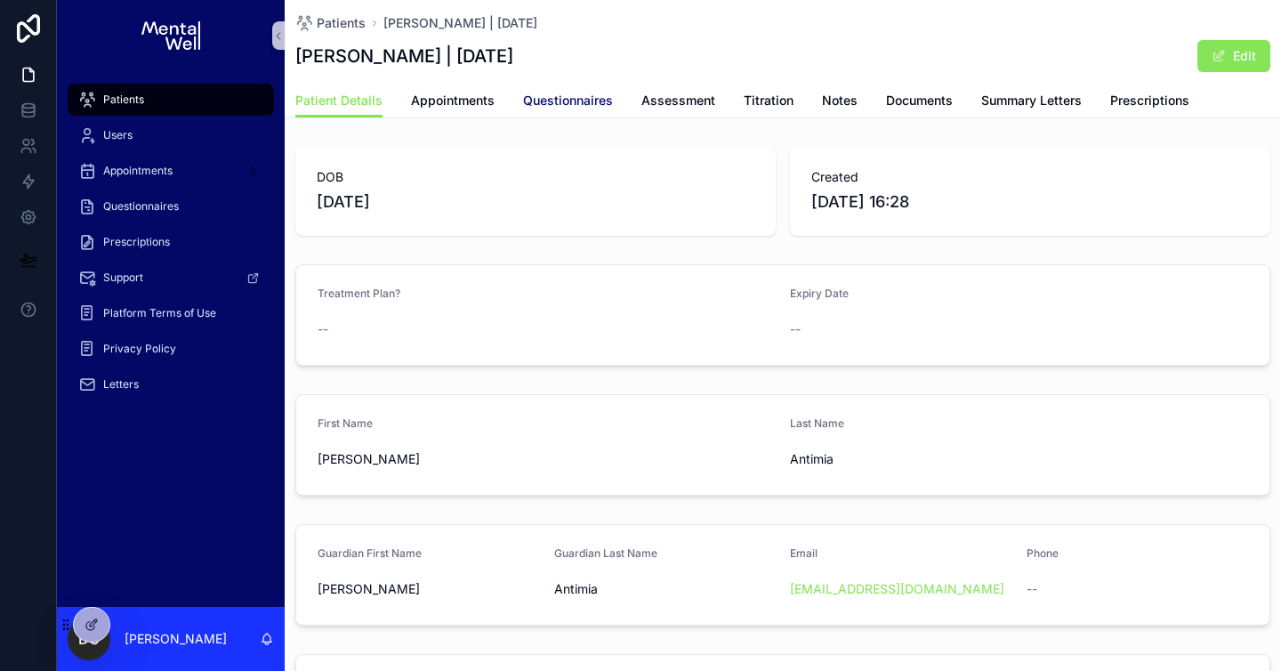
click at [539, 108] on span "Questionnaires" at bounding box center [568, 101] width 90 height 18
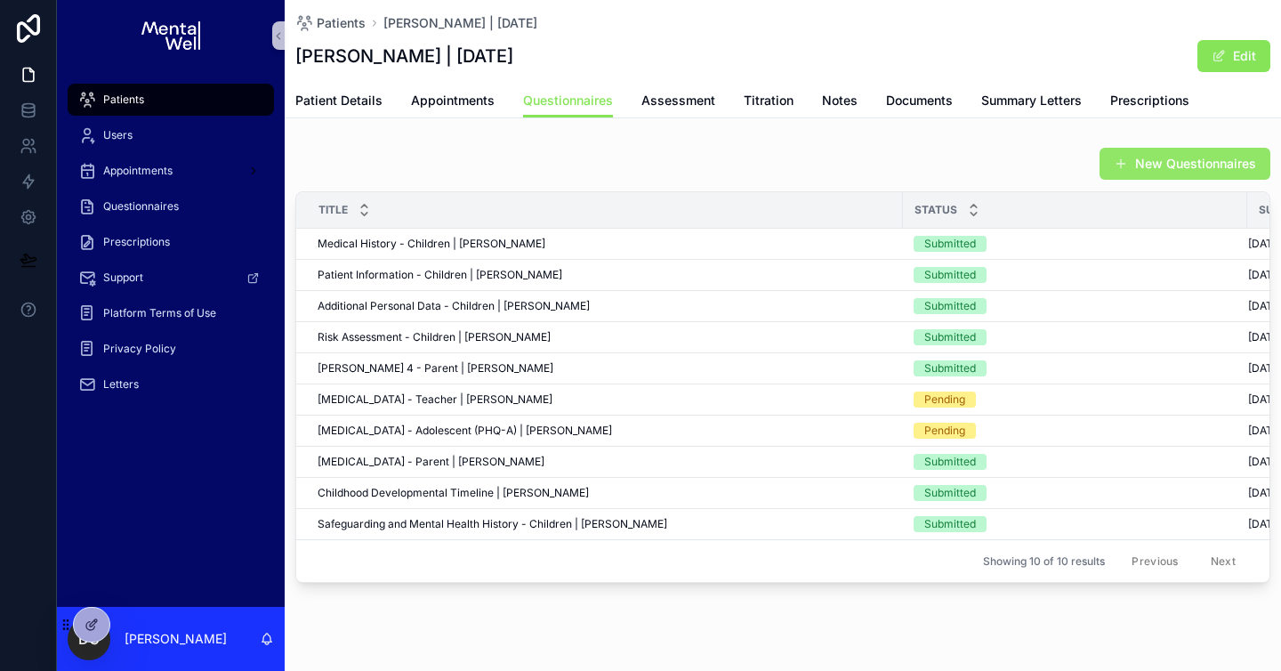
click at [1130, 168] on button "New Questionnaires" at bounding box center [1184, 164] width 171 height 32
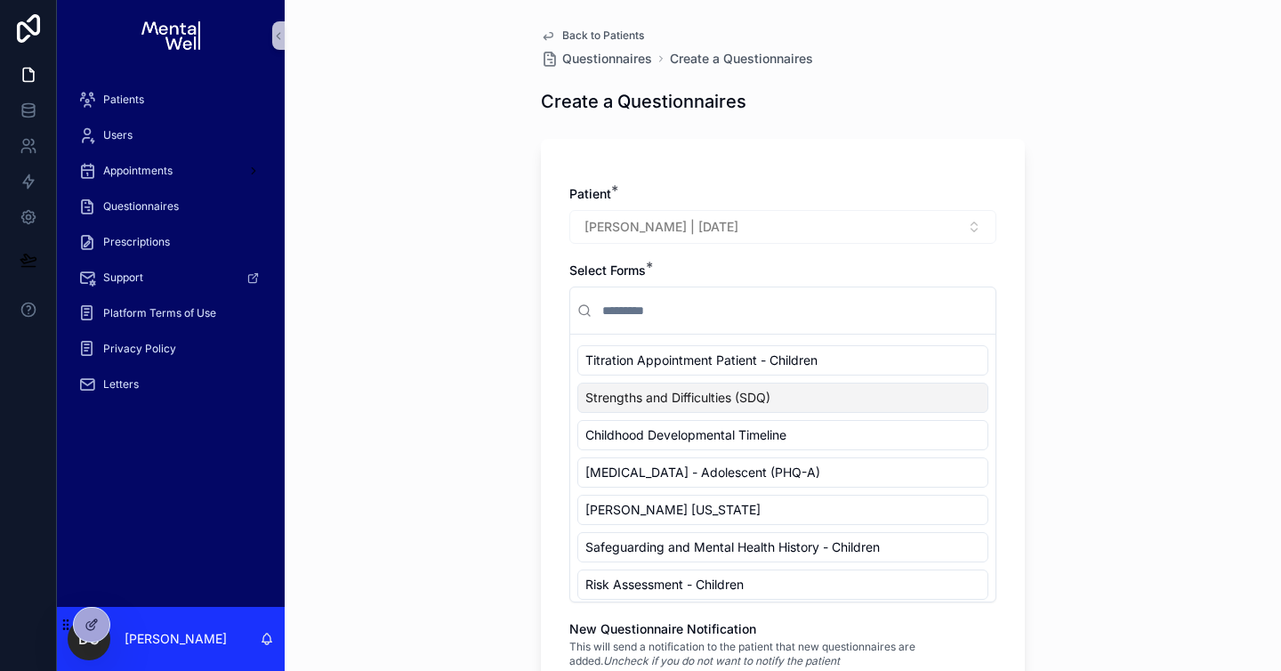
click at [708, 390] on span "Strengths and Difficulties (SDQ)" at bounding box center [677, 398] width 185 height 18
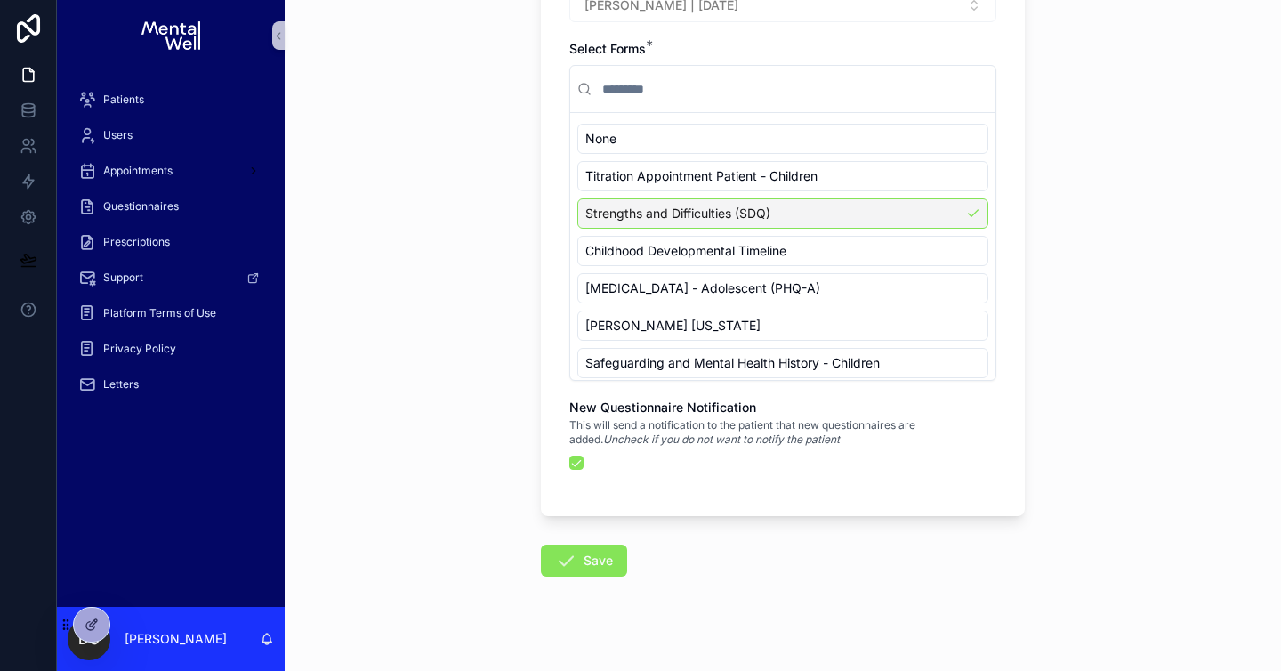
scroll to position [223, 0]
click at [555, 558] on icon "scrollable content" at bounding box center [565, 558] width 21 height 21
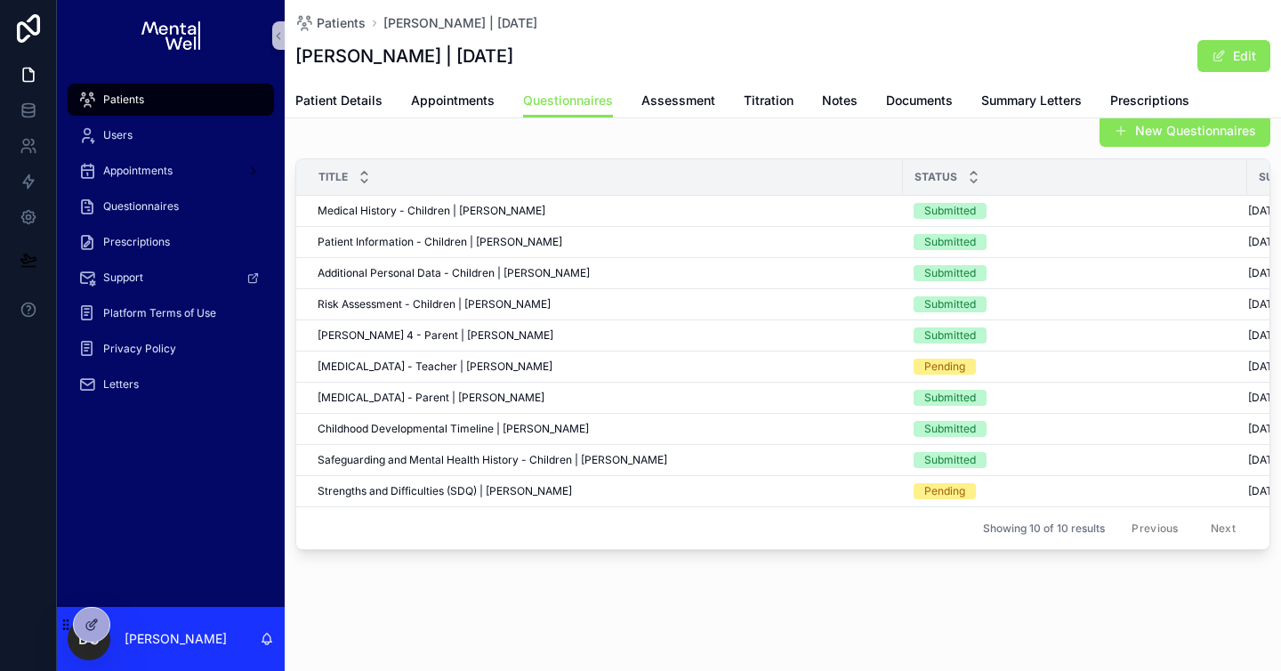
scroll to position [33, 0]
click at [1185, 354] on icon "scrollable content" at bounding box center [1186, 351] width 14 height 14
click at [347, 98] on span "Patient Details" at bounding box center [338, 101] width 87 height 18
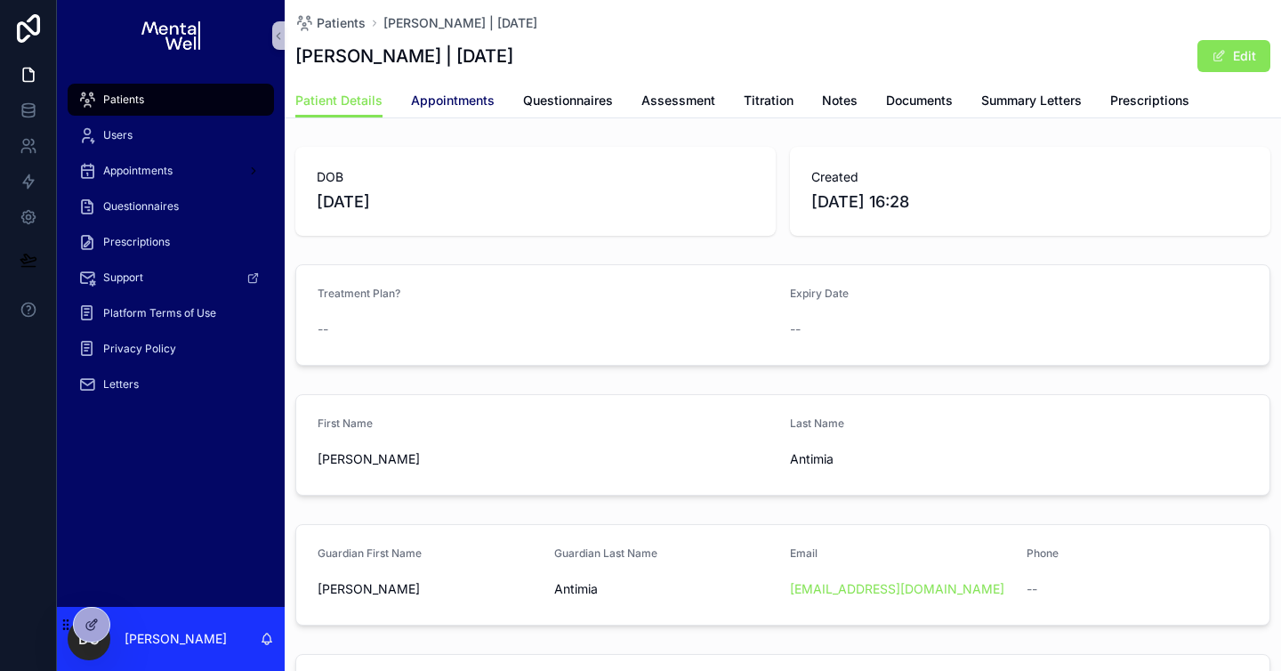
click at [482, 99] on span "Appointments" at bounding box center [453, 101] width 84 height 18
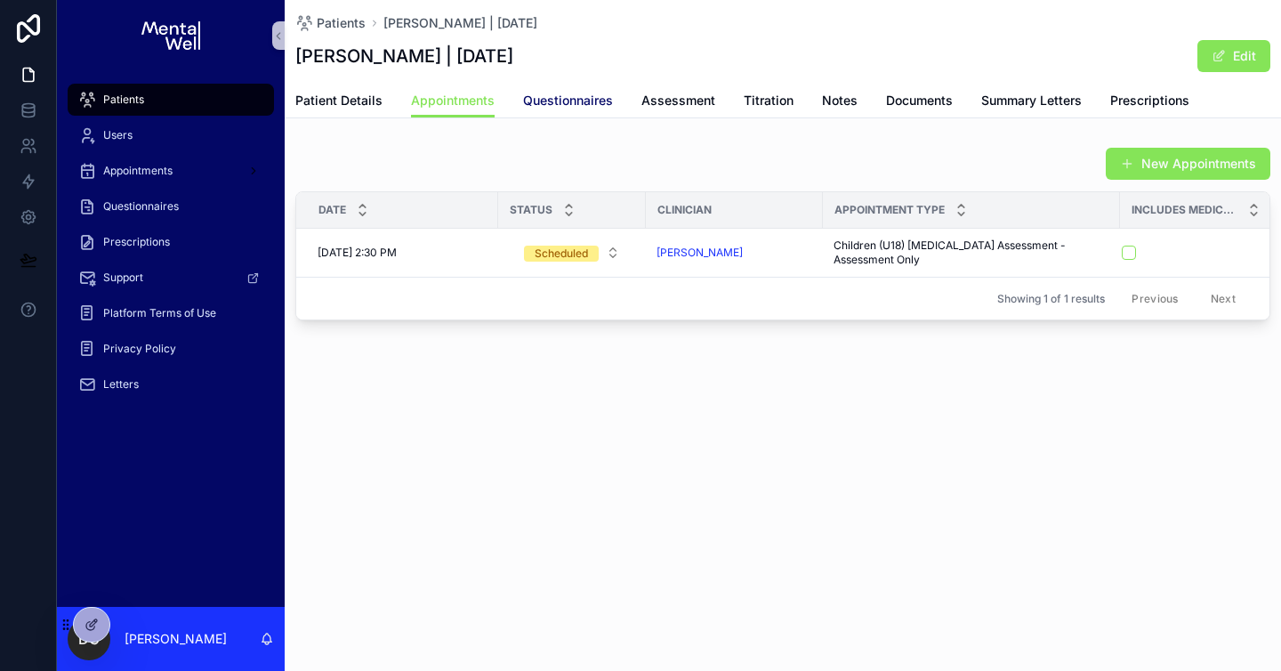
click at [576, 102] on span "Questionnaires" at bounding box center [568, 101] width 90 height 18
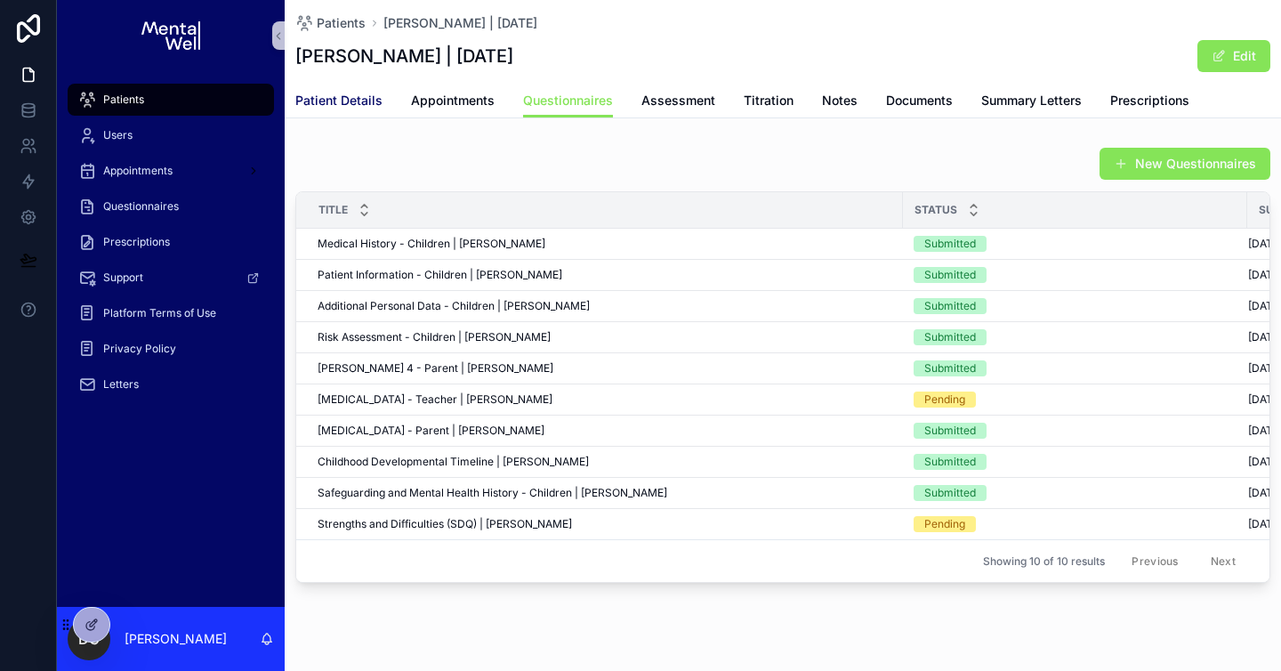
click at [369, 93] on span "Patient Details" at bounding box center [338, 101] width 87 height 18
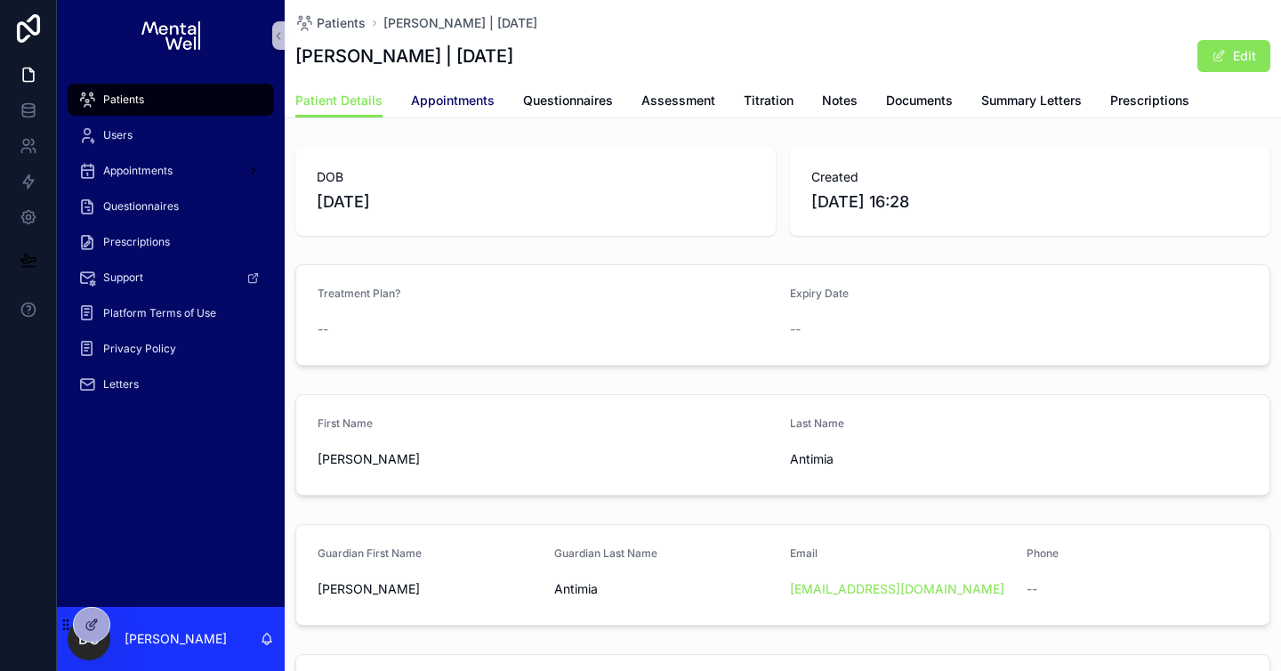
click at [442, 100] on span "Appointments" at bounding box center [453, 101] width 84 height 18
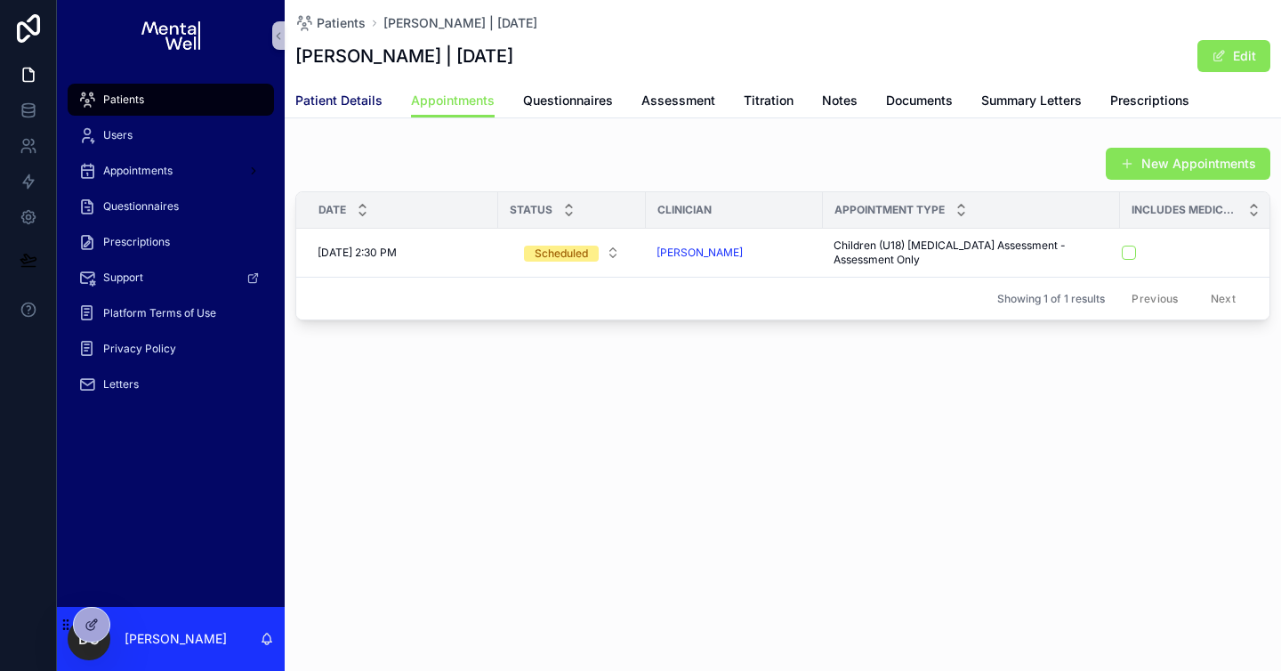
click at [339, 97] on span "Patient Details" at bounding box center [338, 101] width 87 height 18
